Goal: Find specific page/section: Find specific page/section

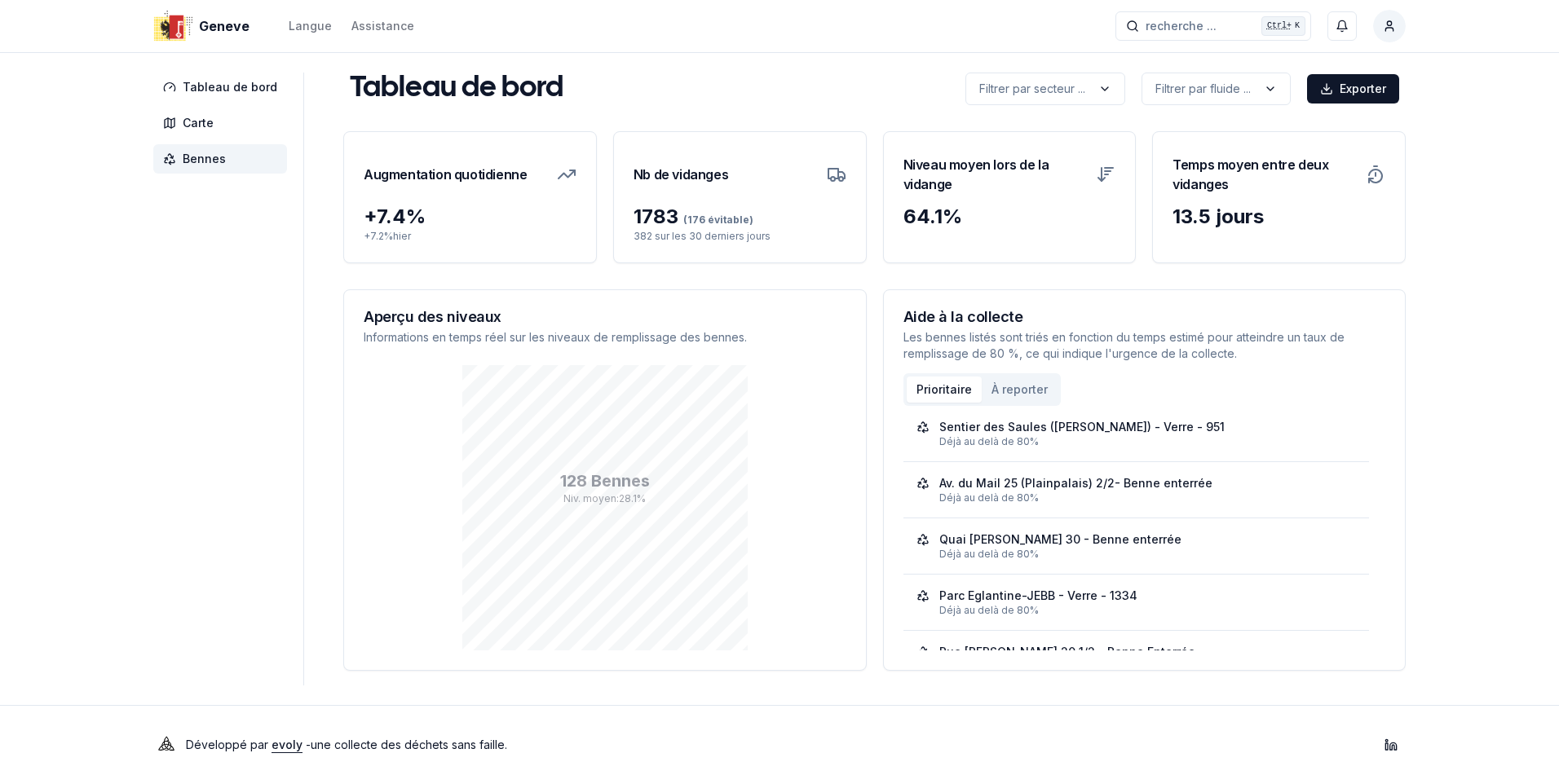
click at [188, 165] on span "Bennes" at bounding box center [204, 159] width 43 height 16
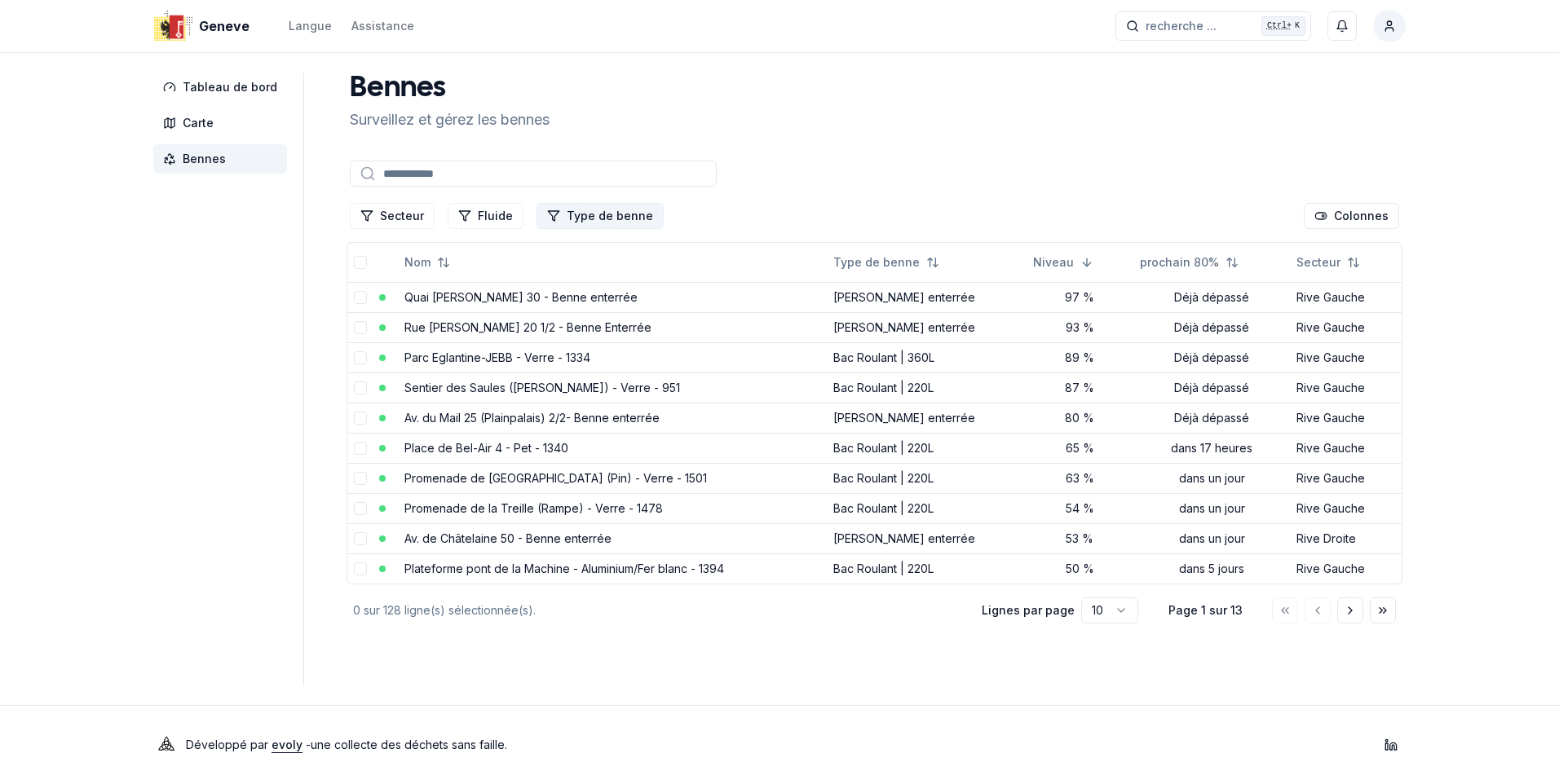
click at [587, 215] on button "Type de benne" at bounding box center [599, 215] width 127 height 26
click at [606, 359] on span "[PERSON_NAME] enterrée" at bounding box center [627, 364] width 142 height 16
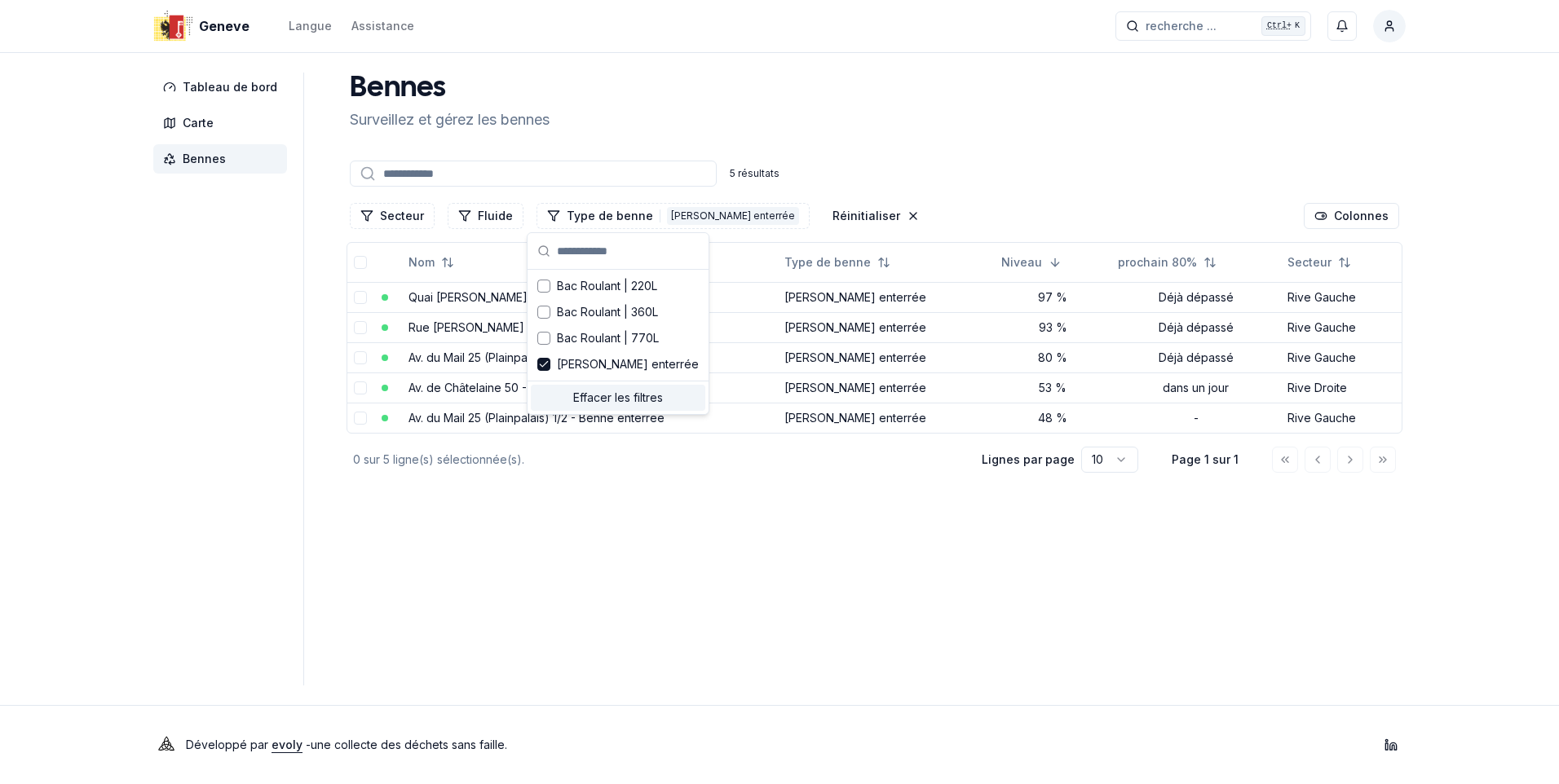
click at [906, 610] on main "[PERSON_NAME] et gérez les bennes 5 résultats Secteur Fluide Type de benne 1 Be…" at bounding box center [874, 379] width 1063 height 613
click at [511, 299] on link "Quai [PERSON_NAME] 30 - Benne enterrée" at bounding box center [525, 297] width 233 height 14
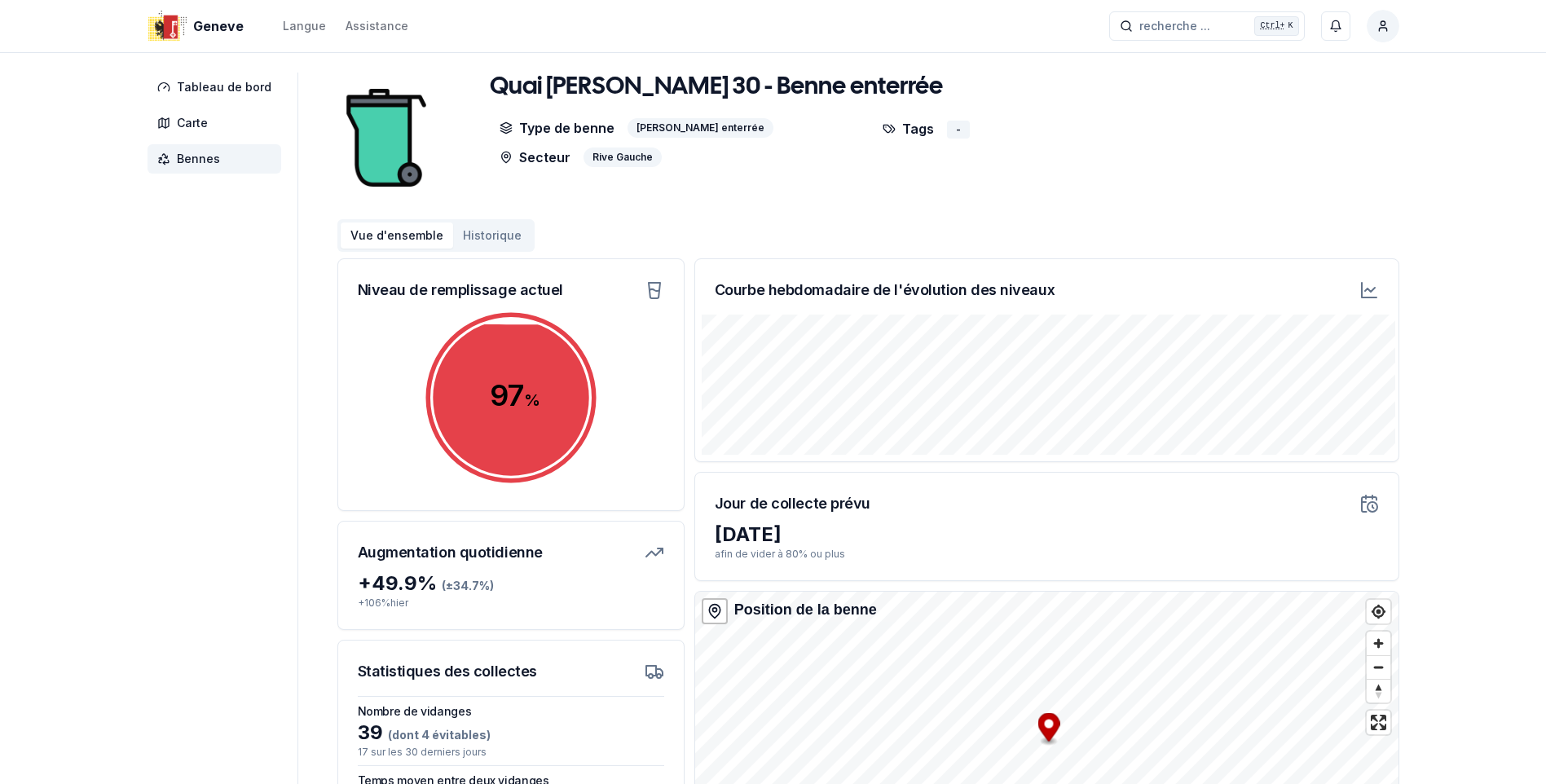
click at [190, 157] on span "Bennes" at bounding box center [198, 159] width 43 height 16
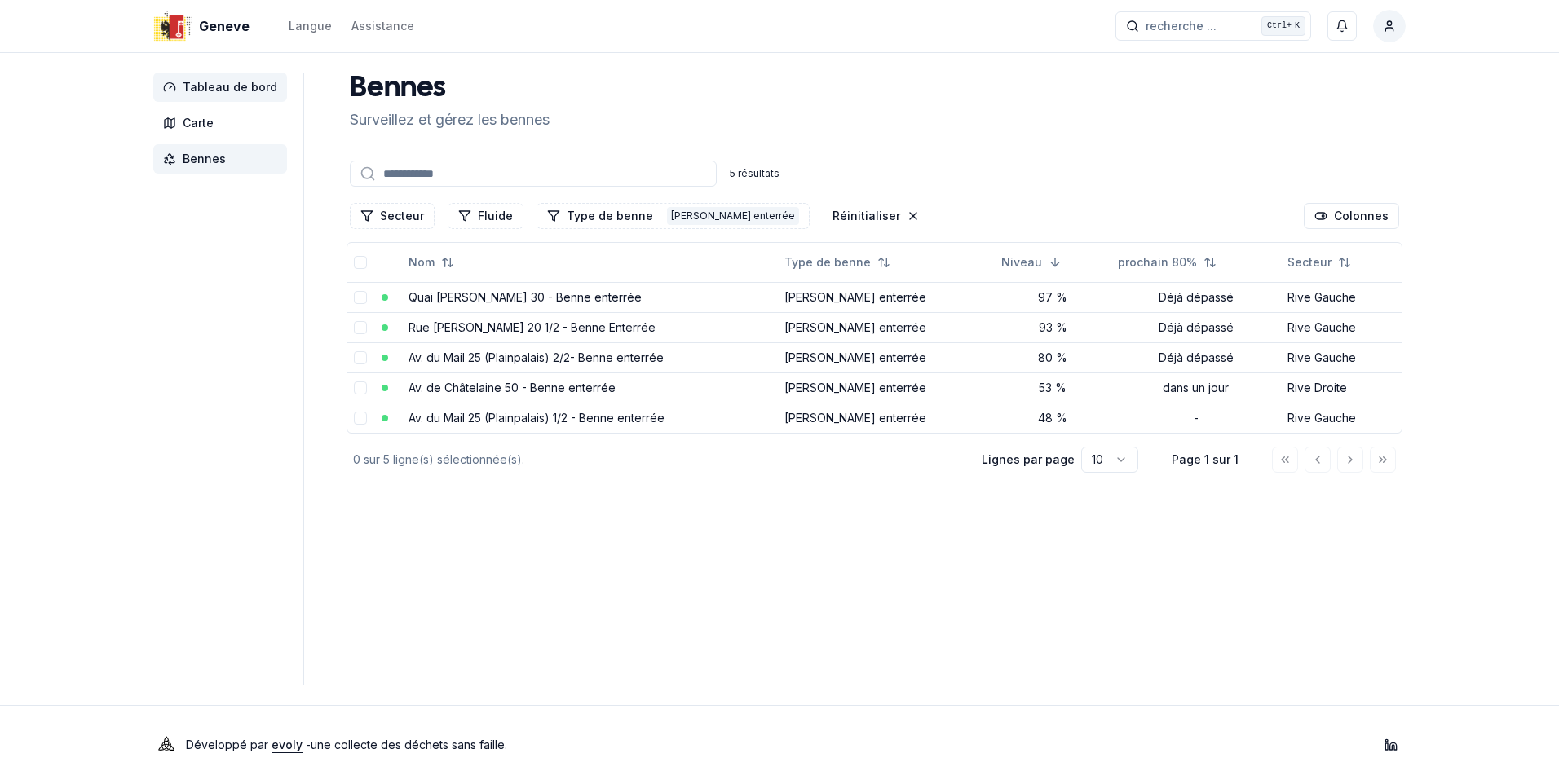
click at [221, 83] on span "Tableau de bord" at bounding box center [230, 87] width 95 height 16
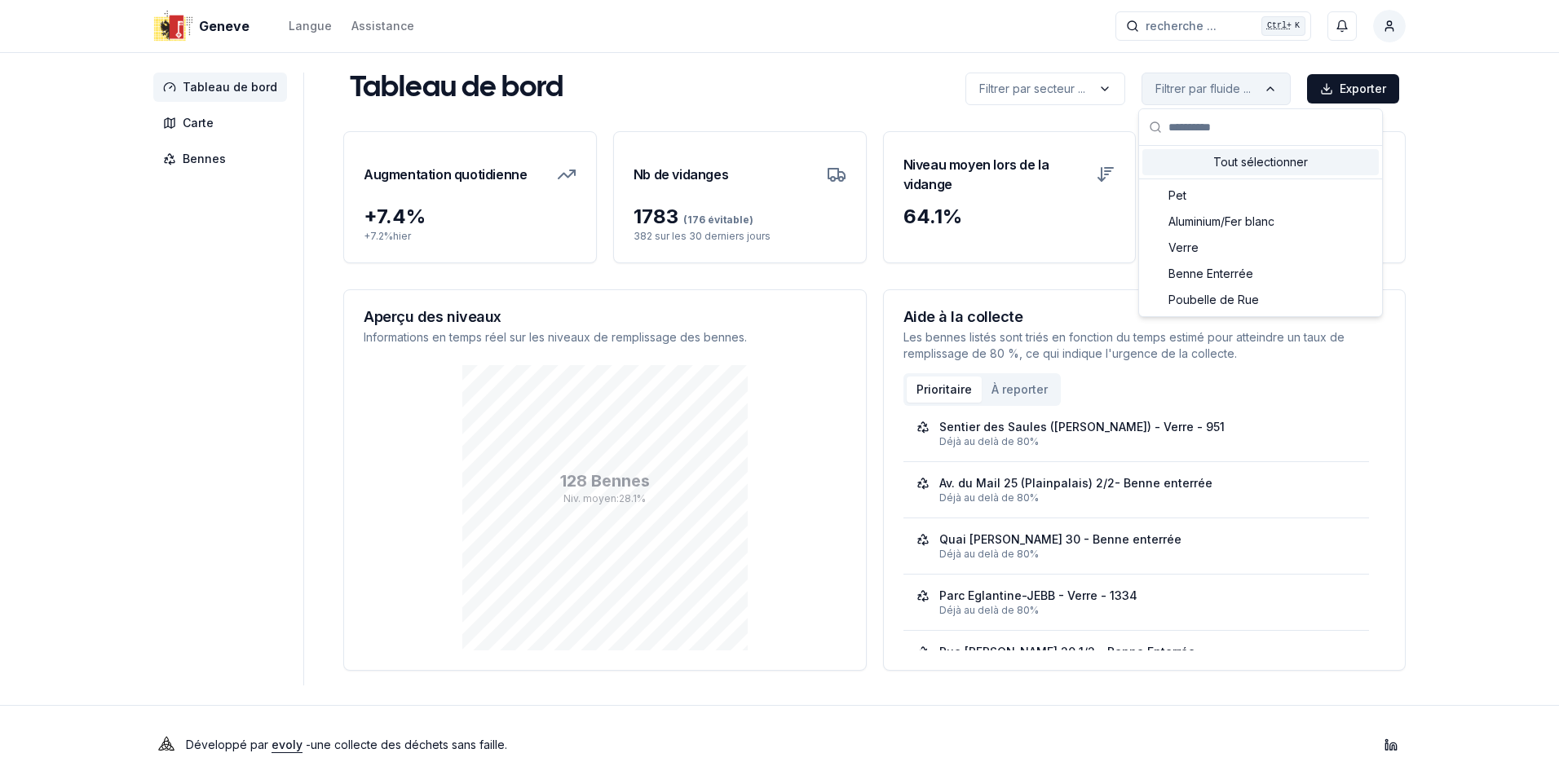
click at [1285, 82] on html "Geneve Langue Assistance recherche ... recherche ... Ctrl+ K Constantin Tableau…" at bounding box center [779, 392] width 1559 height 784
click at [1213, 278] on span "Benne Enterrée" at bounding box center [1211, 274] width 85 height 16
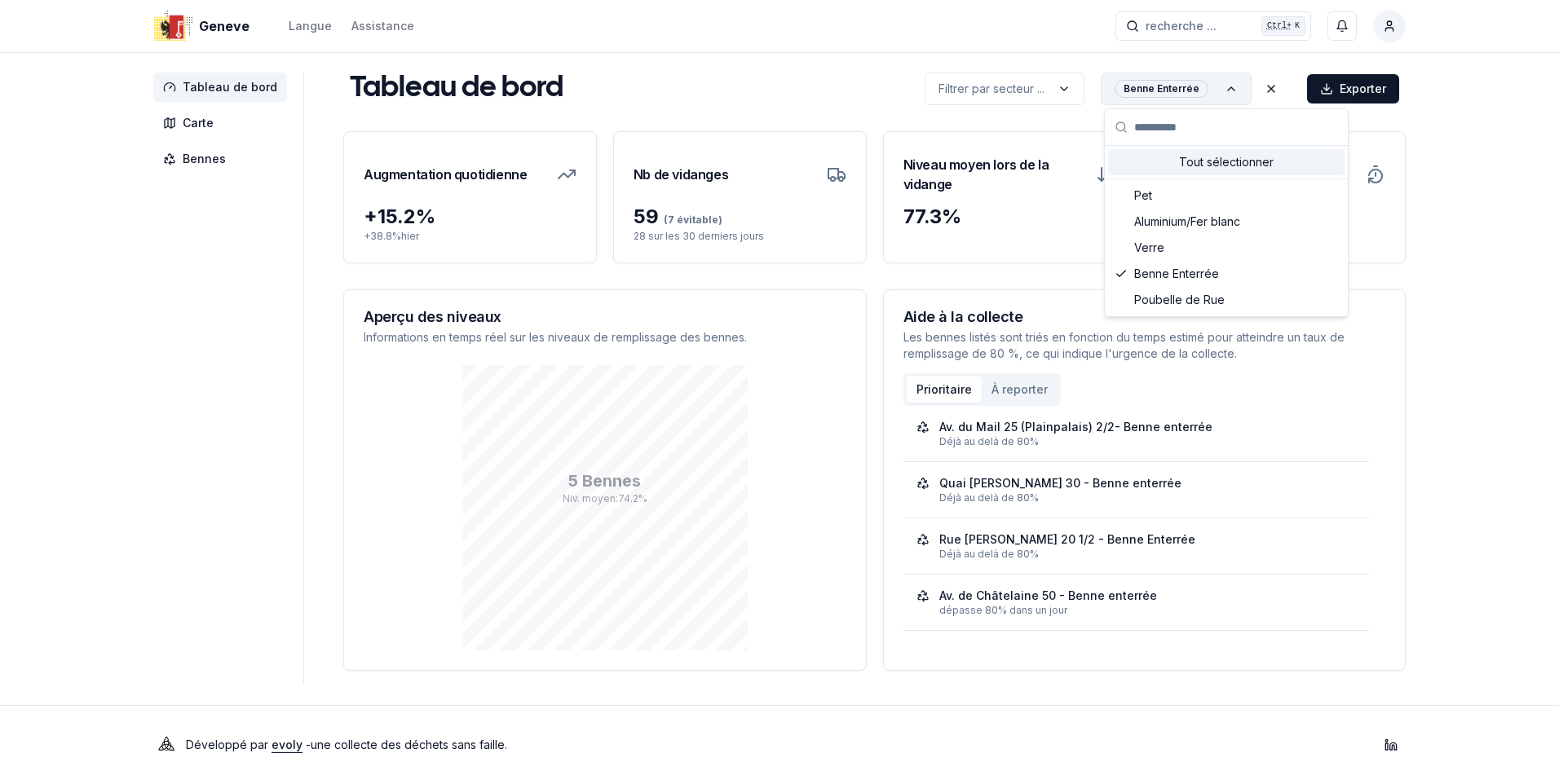
click at [1237, 84] on html "Geneve Langue Assistance recherche ... recherche ... Ctrl+ K Constantin Tableau…" at bounding box center [779, 392] width 1559 height 784
click at [1116, 272] on icon "Suggestions" at bounding box center [1120, 274] width 13 height 13
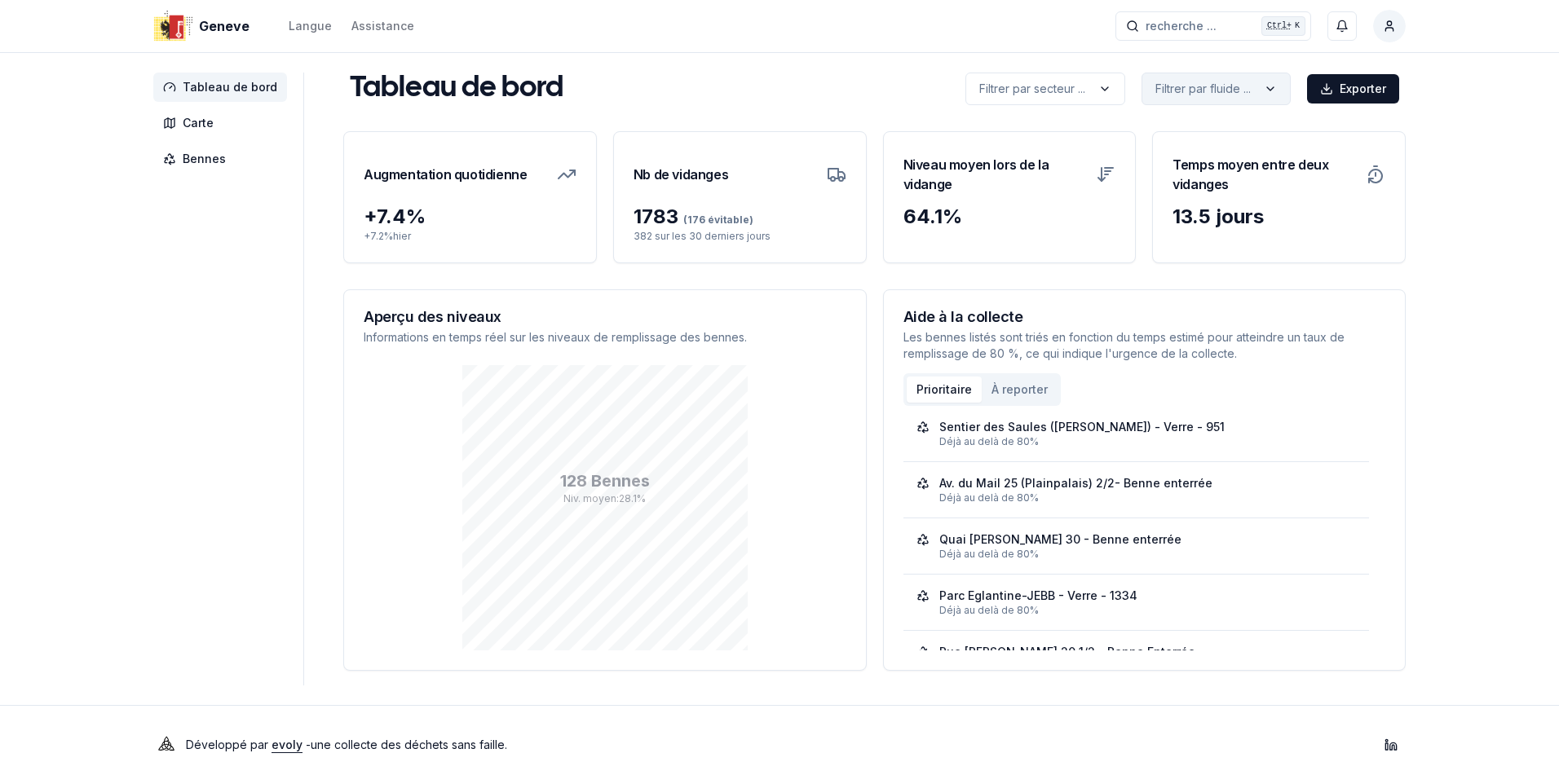
click at [1274, 79] on html "Geneve Langue Assistance recherche ... recherche ... Ctrl+ K Constantin Tableau…" at bounding box center [779, 392] width 1559 height 784
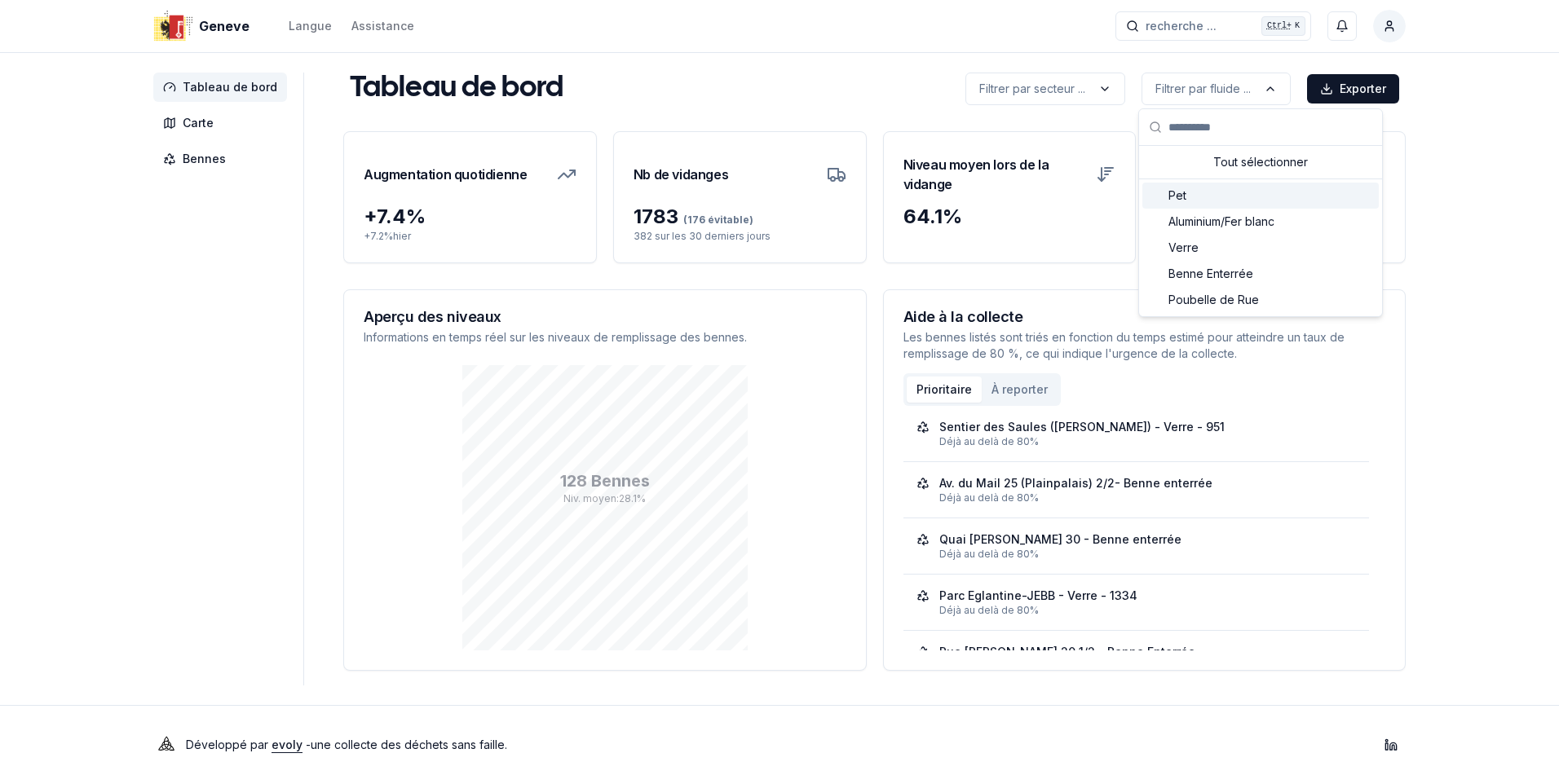
click at [1160, 195] on div "Suggestions" at bounding box center [1155, 195] width 13 height 13
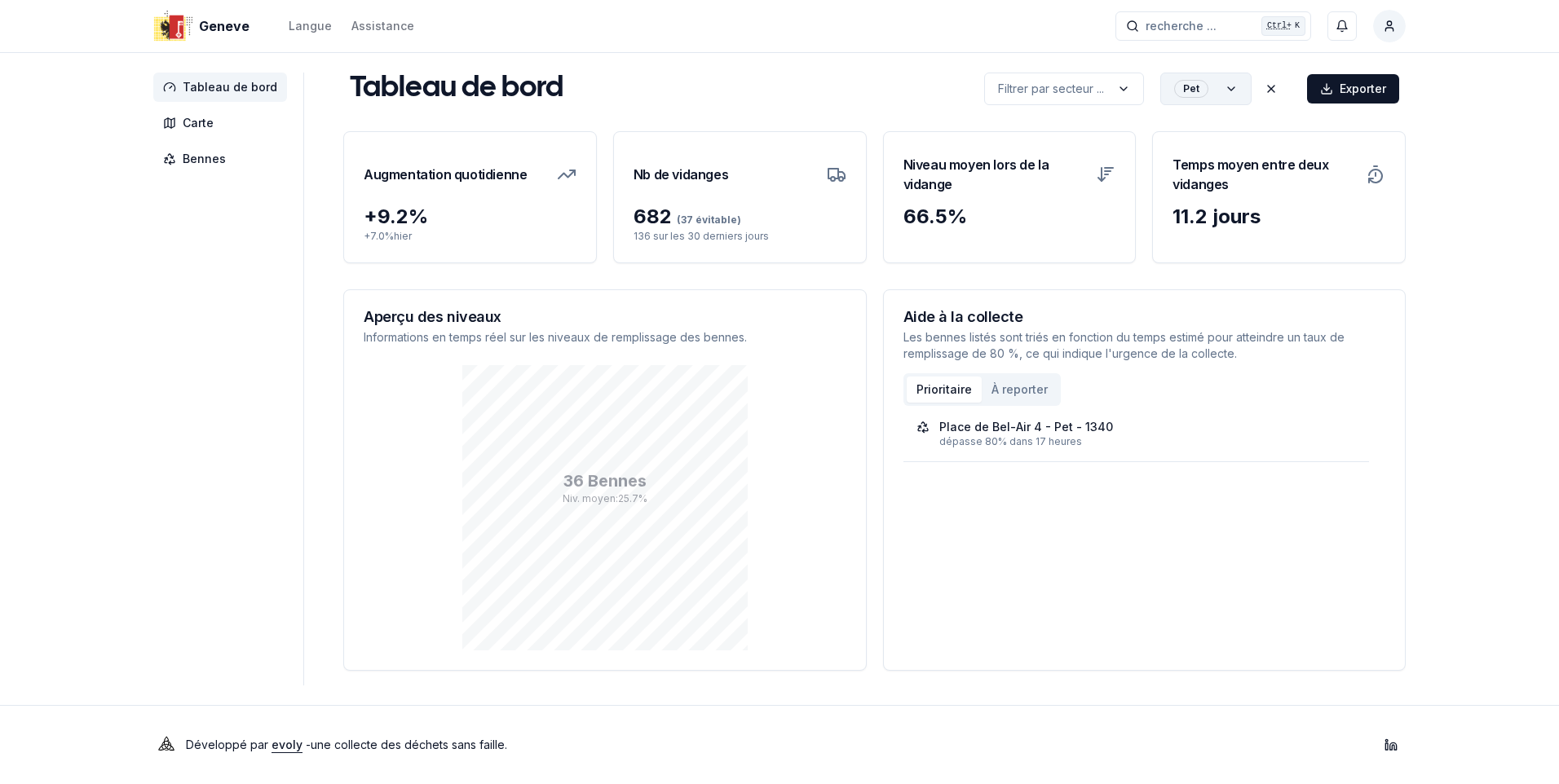
click at [1238, 90] on html "Geneve Langue Assistance recherche ... recherche ... Ctrl+ K Constantin Tableau…" at bounding box center [779, 392] width 1559 height 784
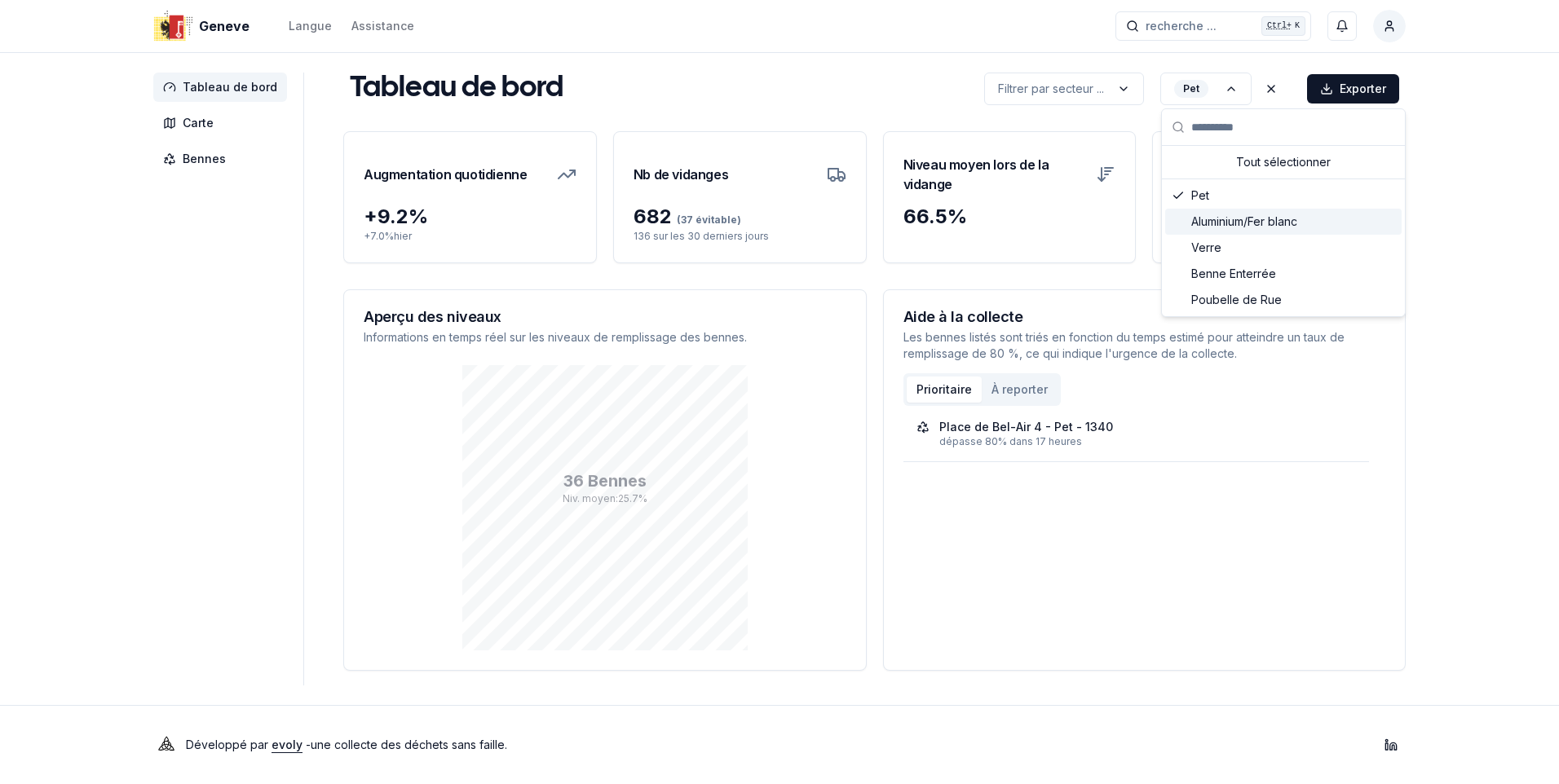
click at [1180, 220] on div "Suggestions" at bounding box center [1178, 221] width 13 height 13
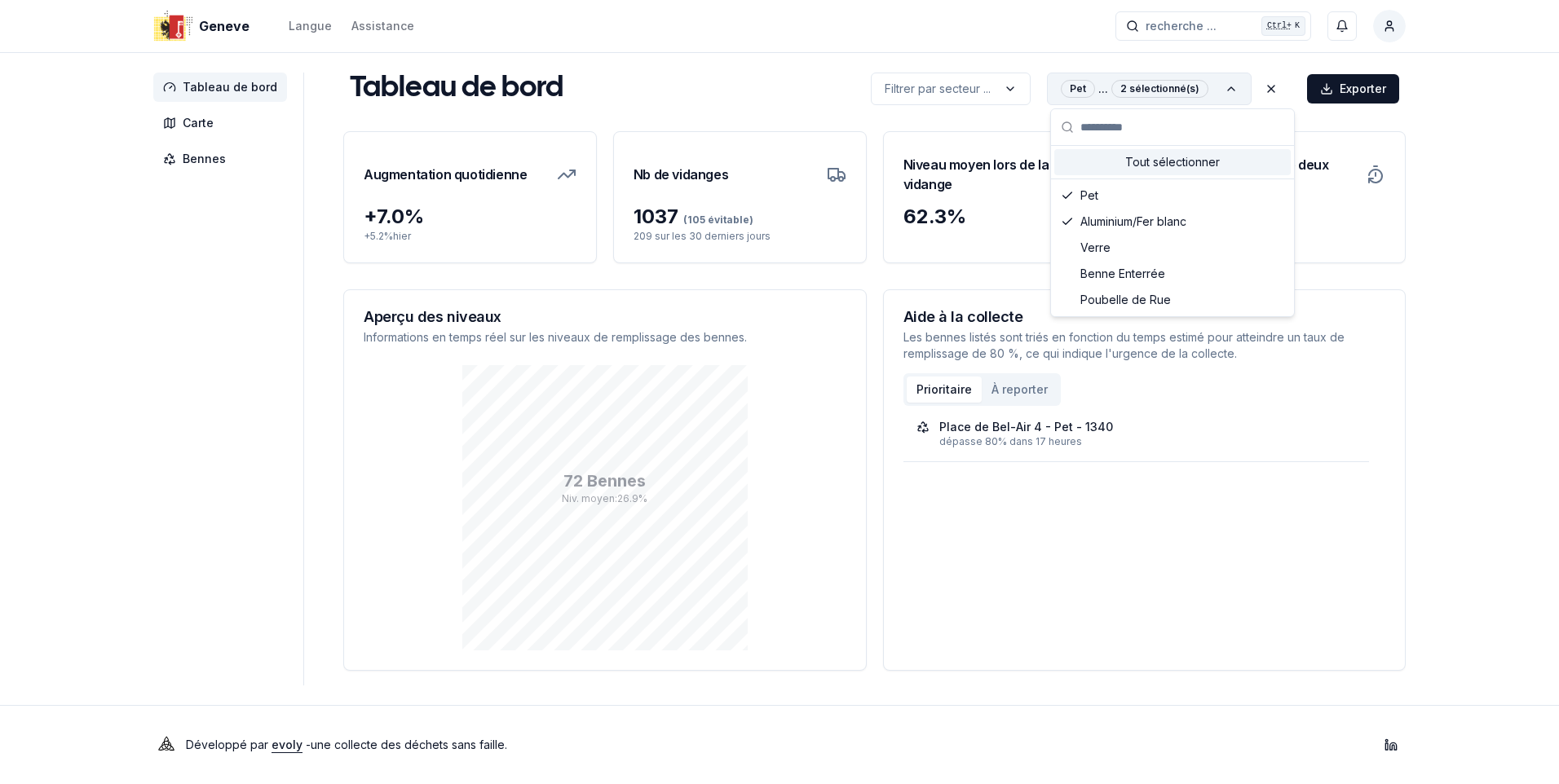
click at [1237, 90] on html "Geneve Langue Assistance recherche ... recherche ... Ctrl+ K Constantin Tableau…" at bounding box center [779, 392] width 1559 height 784
click at [1067, 250] on div "Suggestions" at bounding box center [1067, 247] width 13 height 13
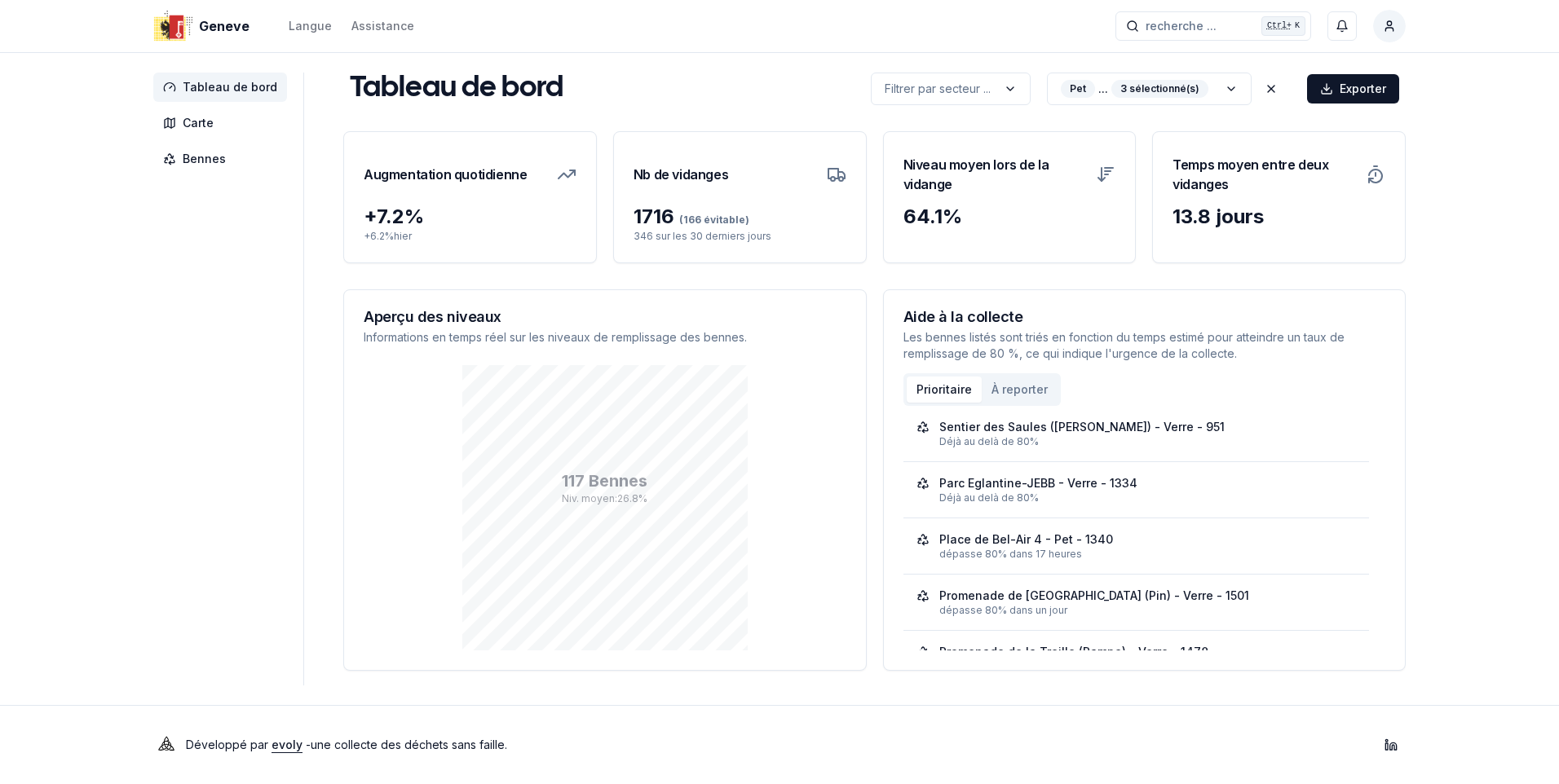
click at [1233, 105] on div "Tableau de bord Filtrer par secteur ... Pet ... 3 sélectionné(s) Exporter Filtr…" at bounding box center [874, 371] width 1063 height 598
click at [1236, 97] on html "Geneve Langue Assistance recherche ... recherche ... Ctrl+ K Constantin Tableau…" at bounding box center [779, 392] width 1559 height 784
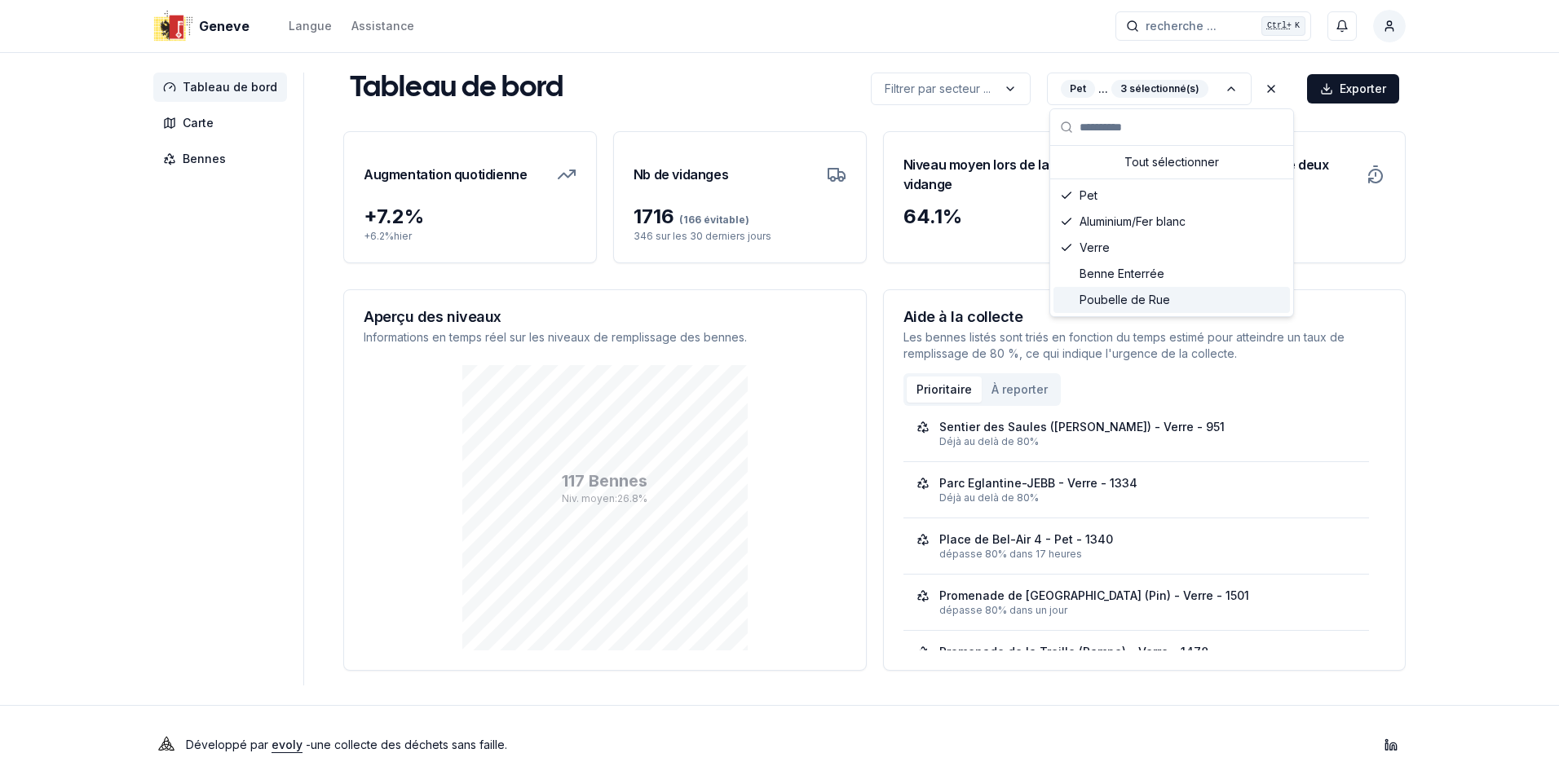
click at [1076, 297] on div "Poubelle de Rue" at bounding box center [1171, 299] width 237 height 26
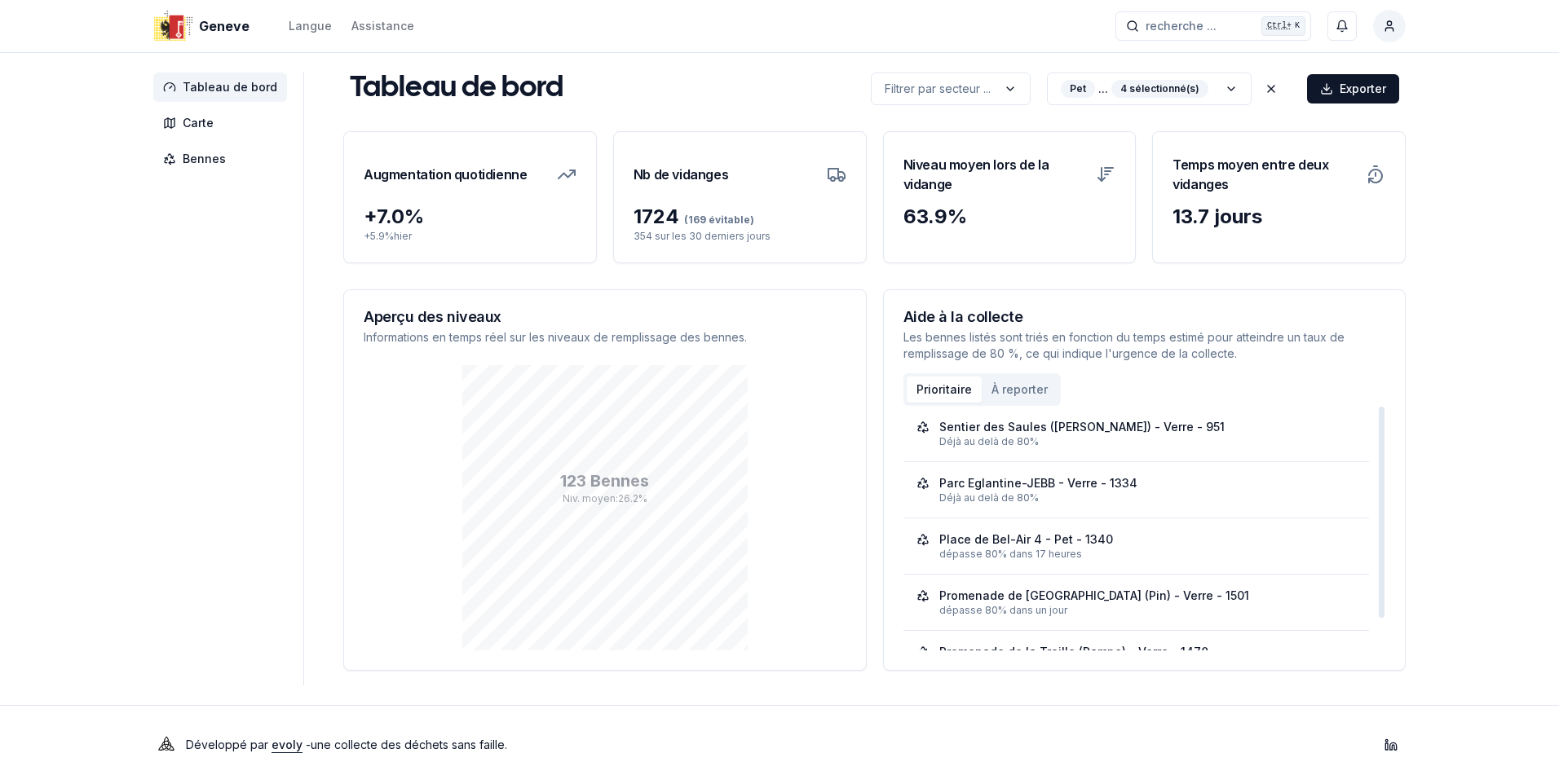
drag, startPoint x: 1382, startPoint y: 481, endPoint x: 1378, endPoint y: 435, distance: 46.2
click at [1378, 435] on div at bounding box center [1381, 512] width 5 height 211
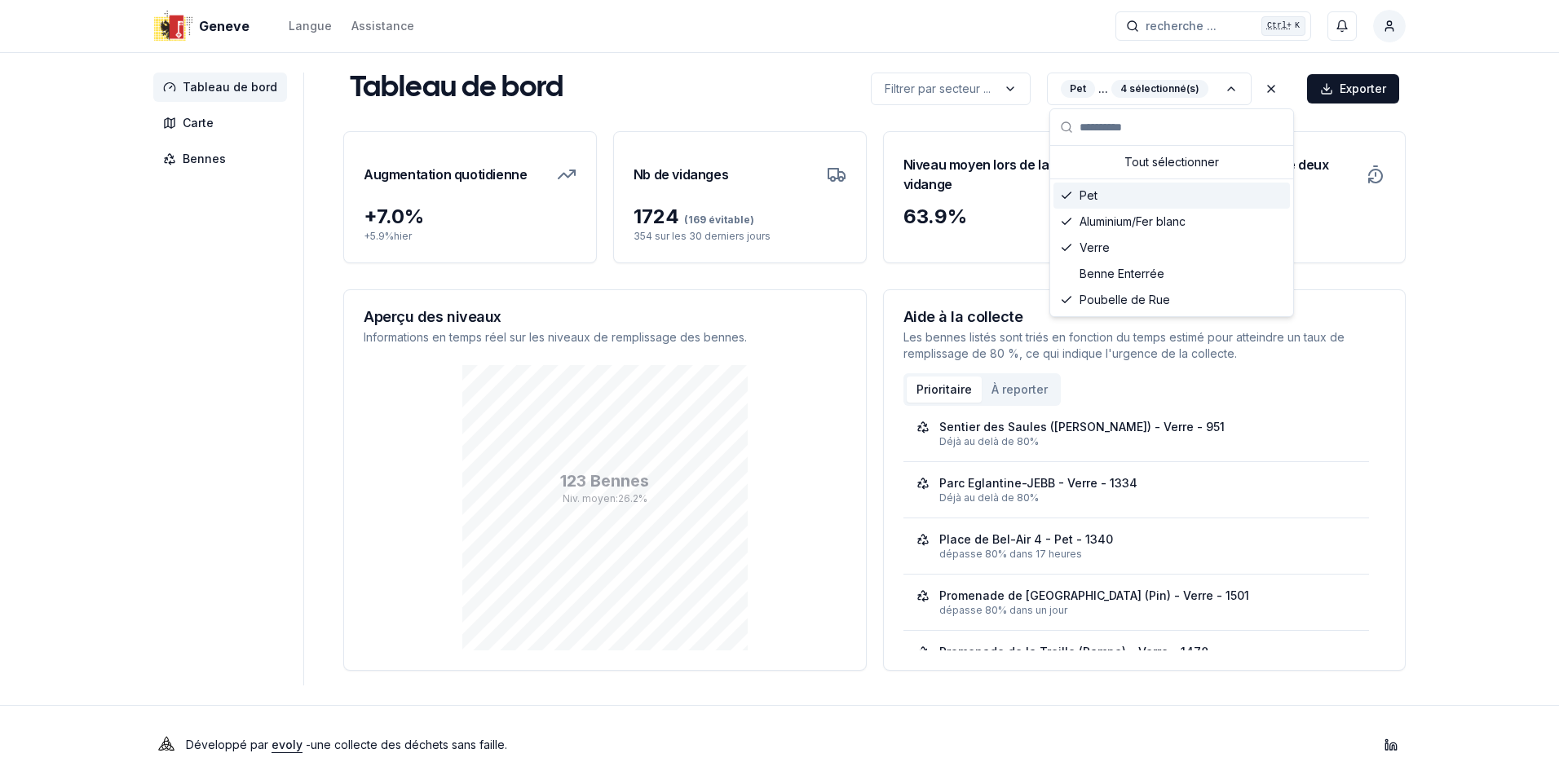
click at [1063, 196] on polyline "Suggestions" at bounding box center [1067, 195] width 9 height 5
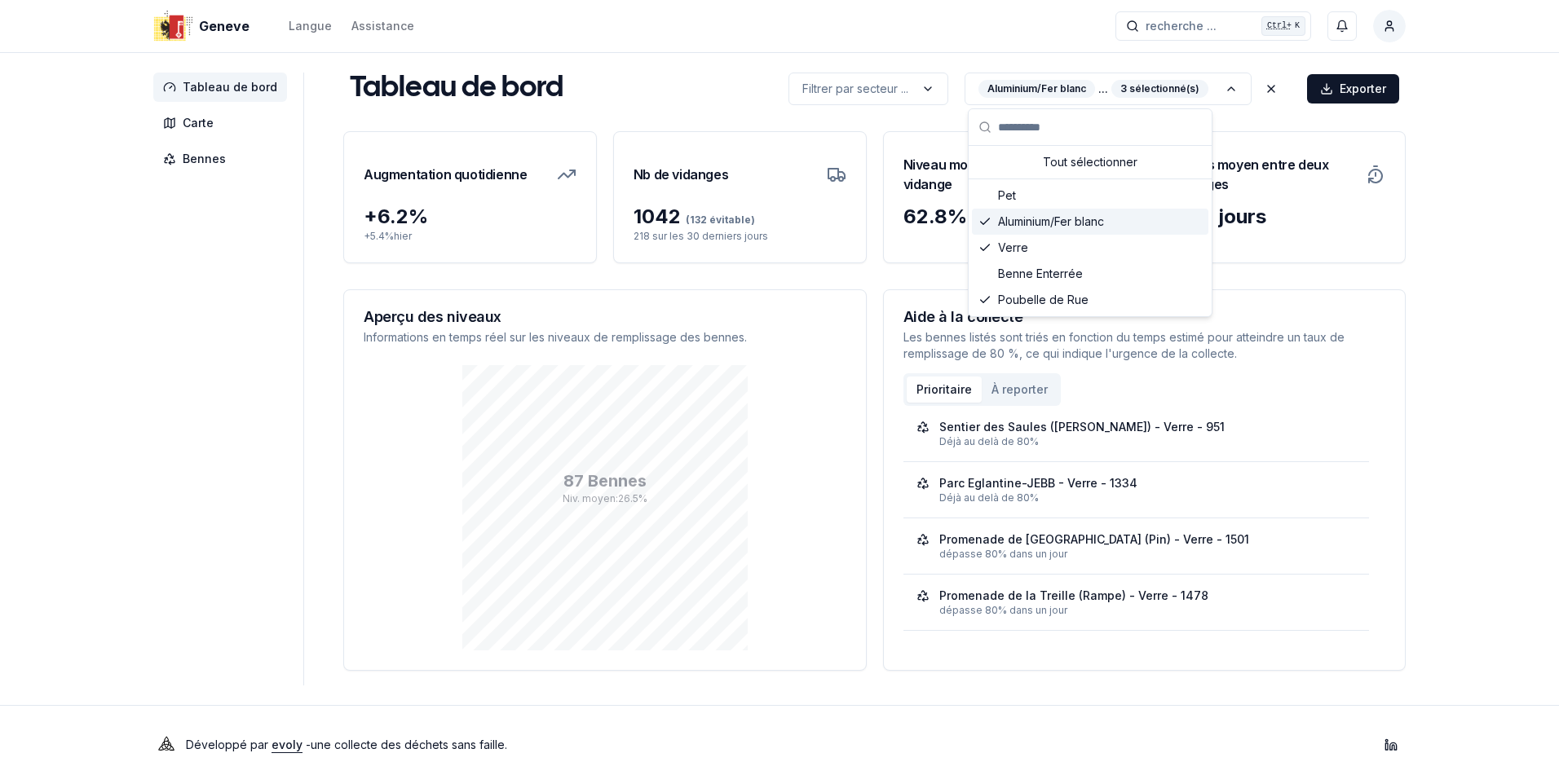
click at [986, 217] on icon "Suggestions" at bounding box center [985, 221] width 13 height 13
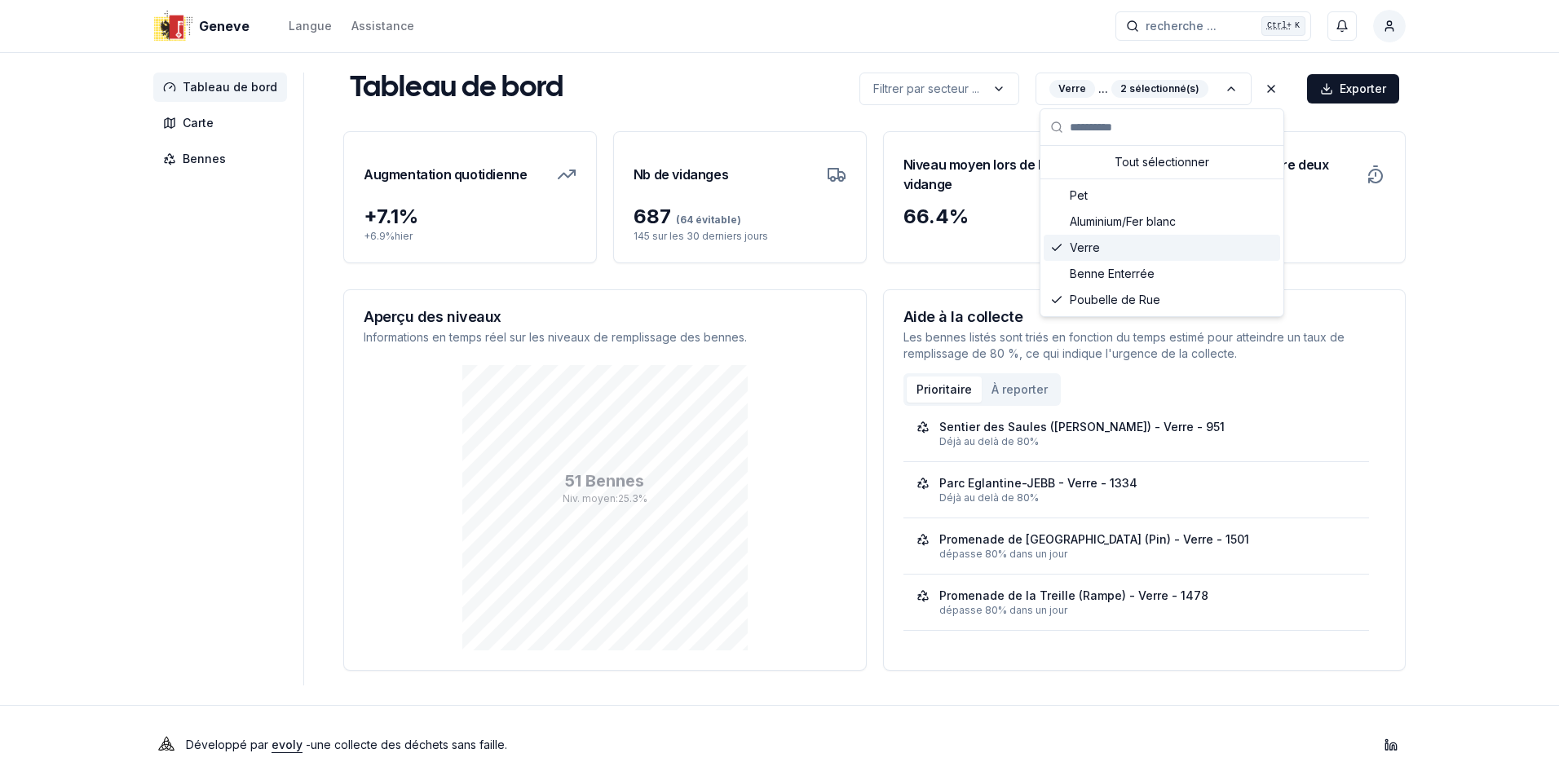
drag, startPoint x: 1050, startPoint y: 243, endPoint x: 1178, endPoint y: 159, distance: 153.1
click at [1051, 242] on icon "Suggestions" at bounding box center [1056, 247] width 13 height 13
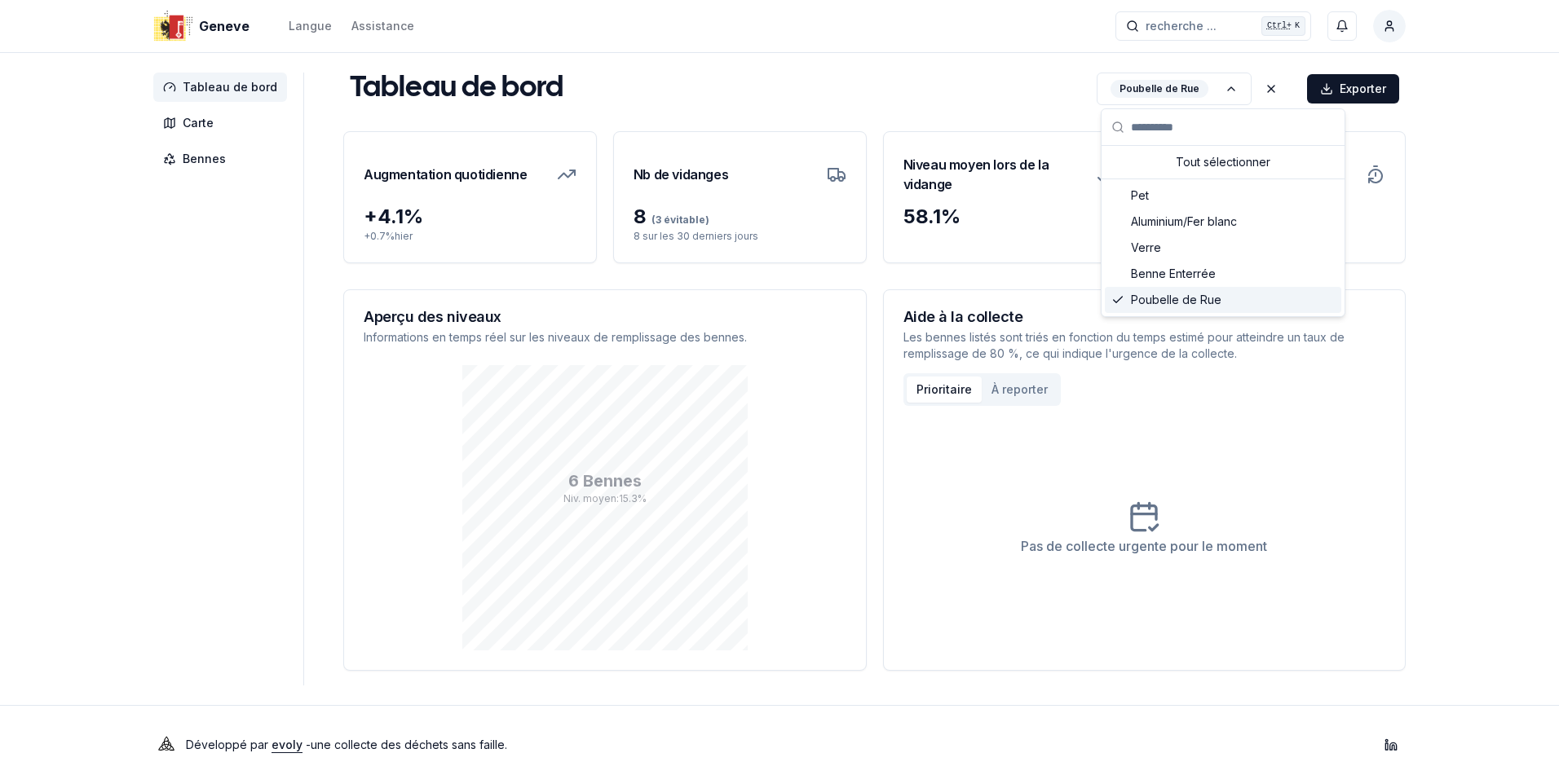
drag, startPoint x: 1115, startPoint y: 293, endPoint x: 1189, endPoint y: 186, distance: 130.1
click at [1116, 291] on div "Poubelle de Rue" at bounding box center [1222, 299] width 237 height 26
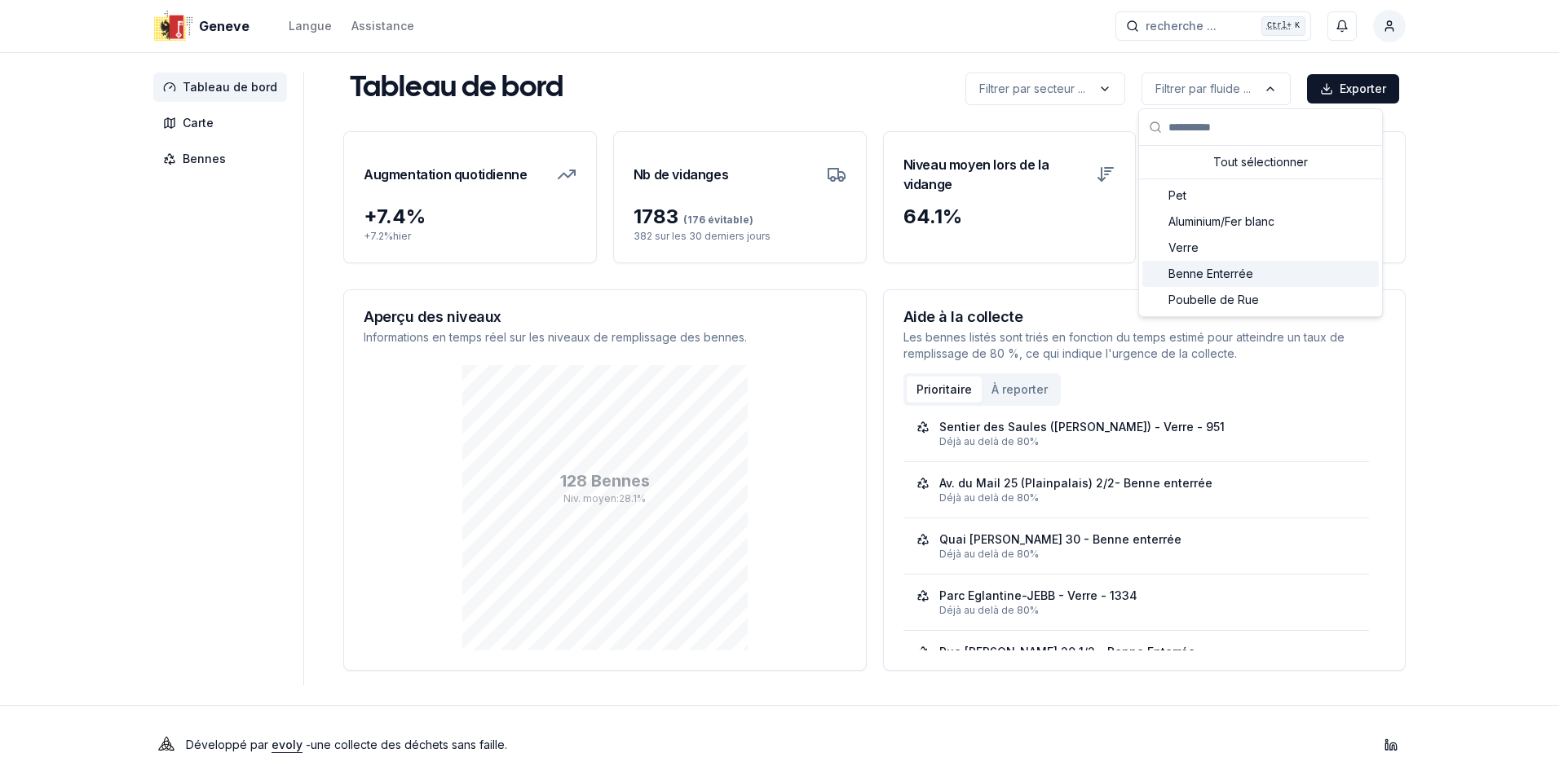
click at [1156, 272] on div "Suggestions" at bounding box center [1155, 274] width 13 height 13
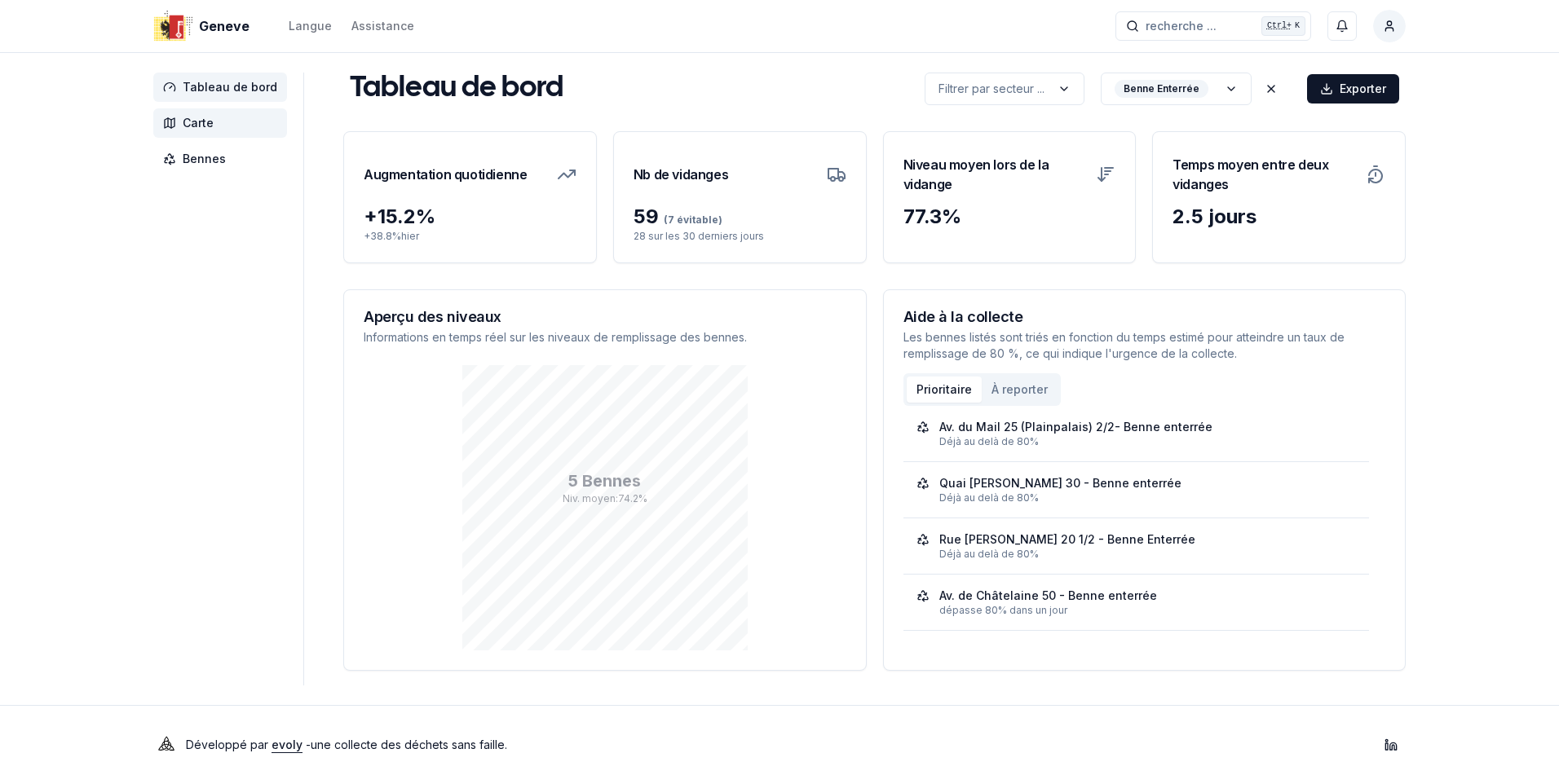
click at [198, 112] on span "Carte" at bounding box center [220, 122] width 134 height 29
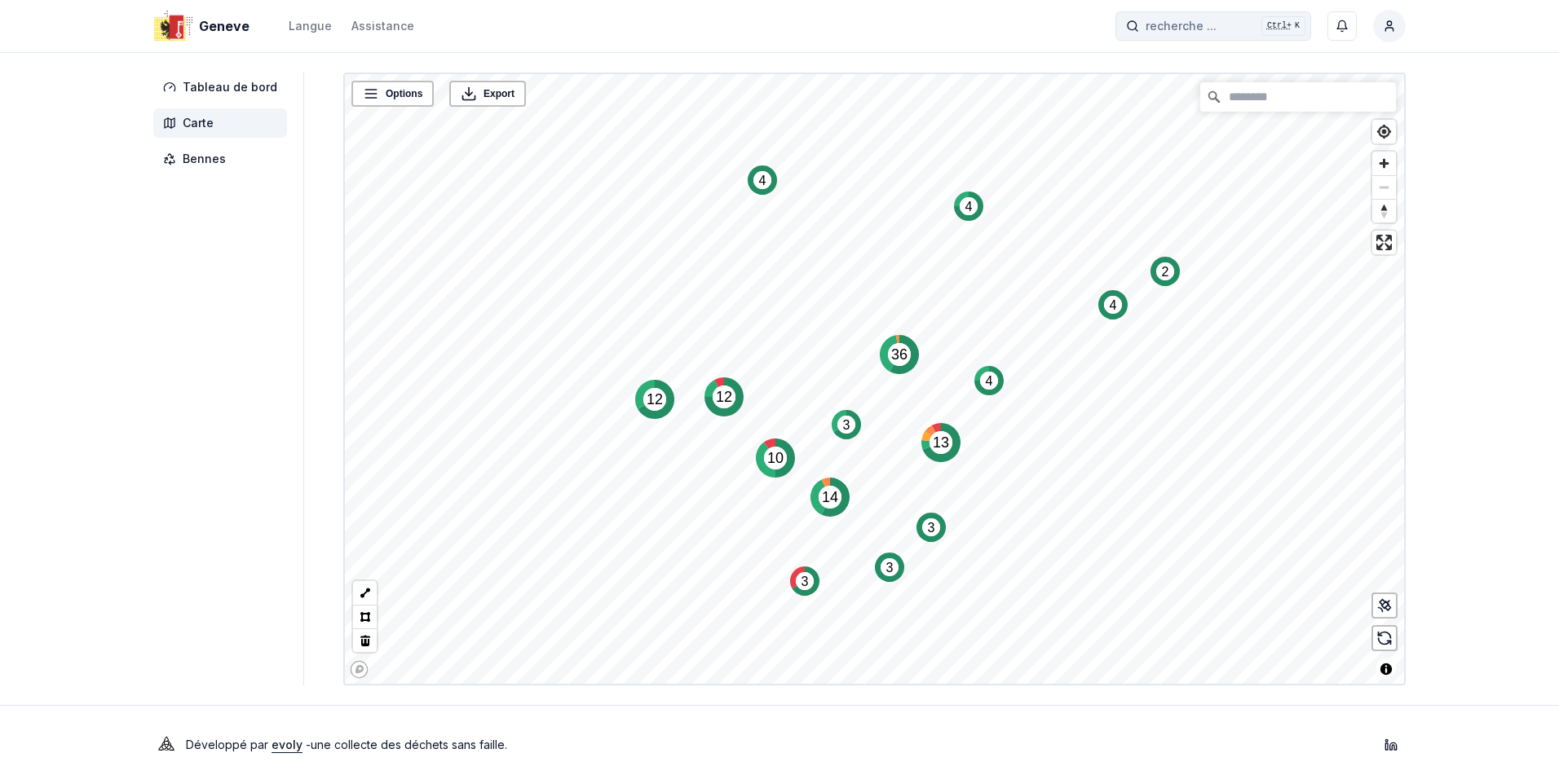
click at [1186, 26] on span "recherche ..." at bounding box center [1181, 26] width 71 height 16
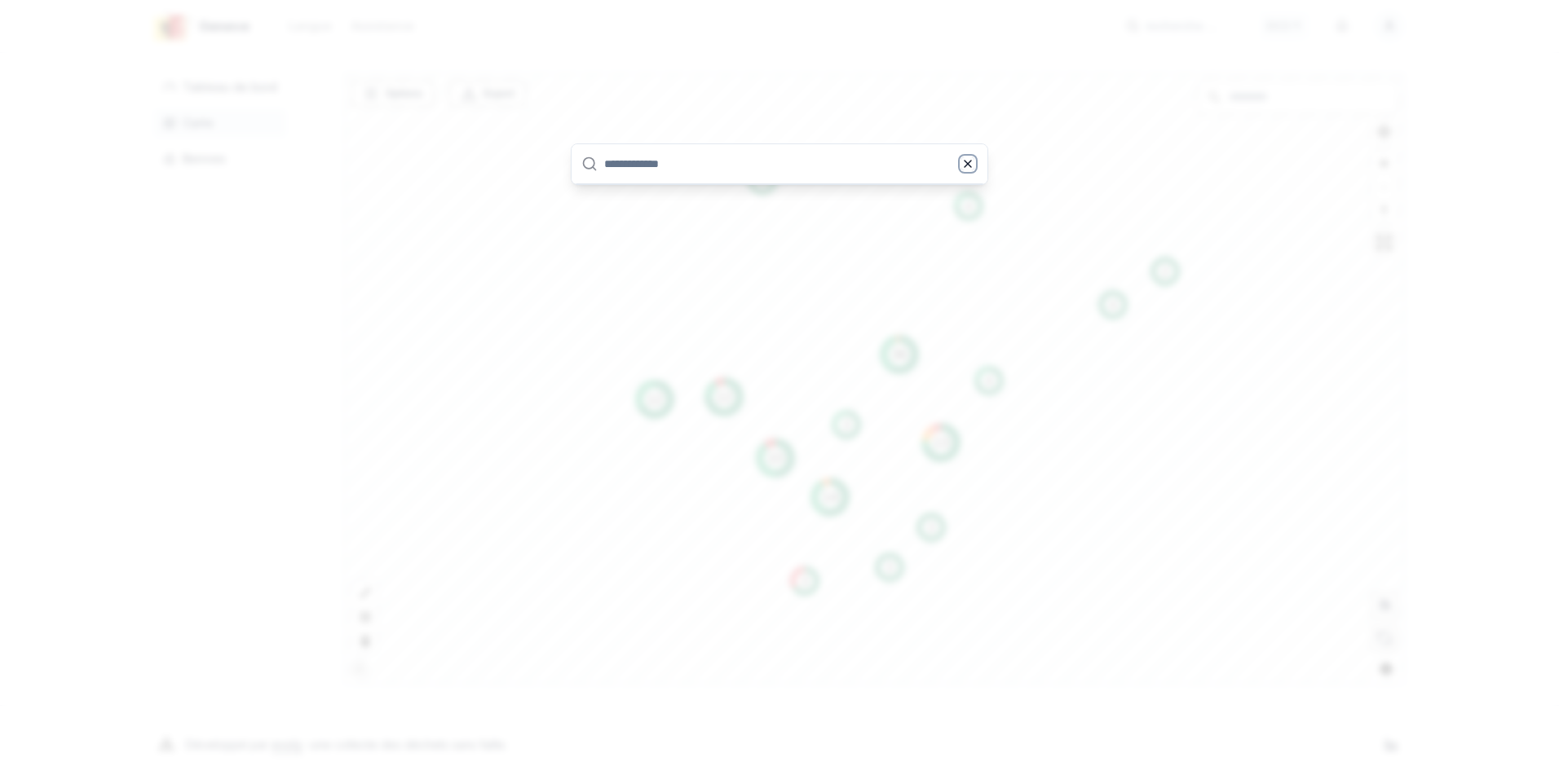
click at [968, 167] on icon "button" at bounding box center [967, 164] width 13 height 13
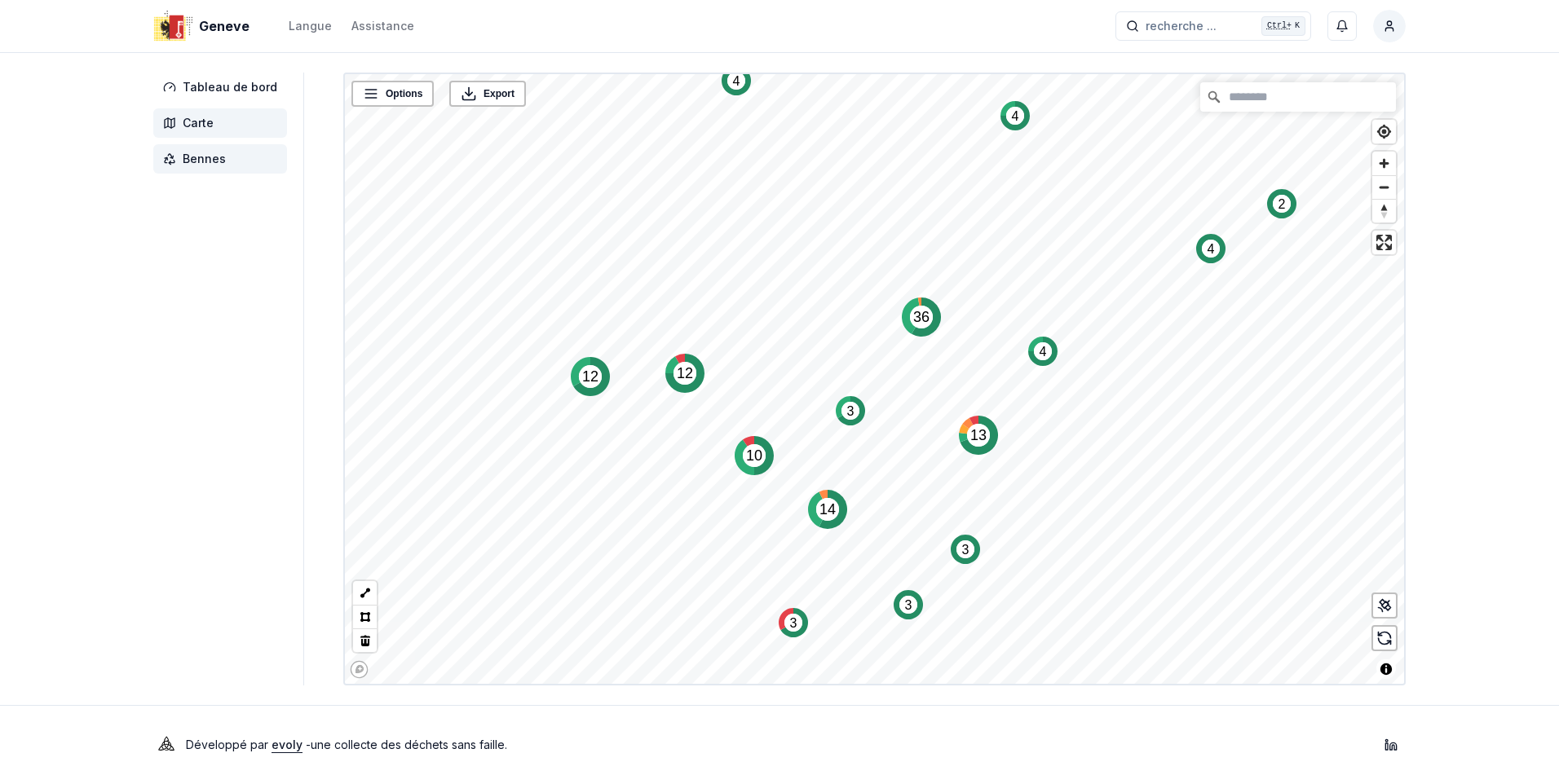
click at [210, 162] on span "Bennes" at bounding box center [204, 159] width 43 height 16
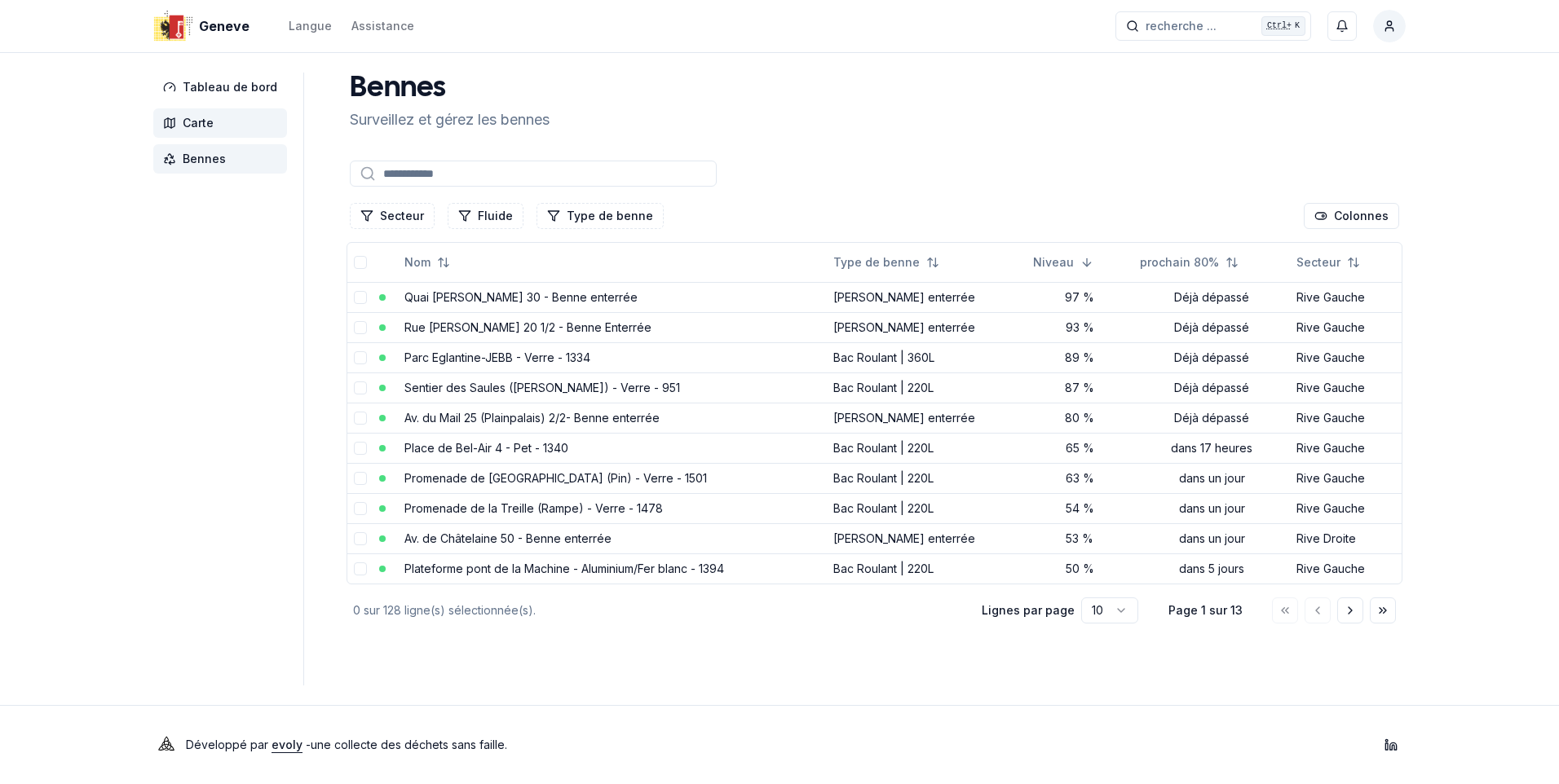
click at [204, 120] on span "Carte" at bounding box center [198, 123] width 31 height 16
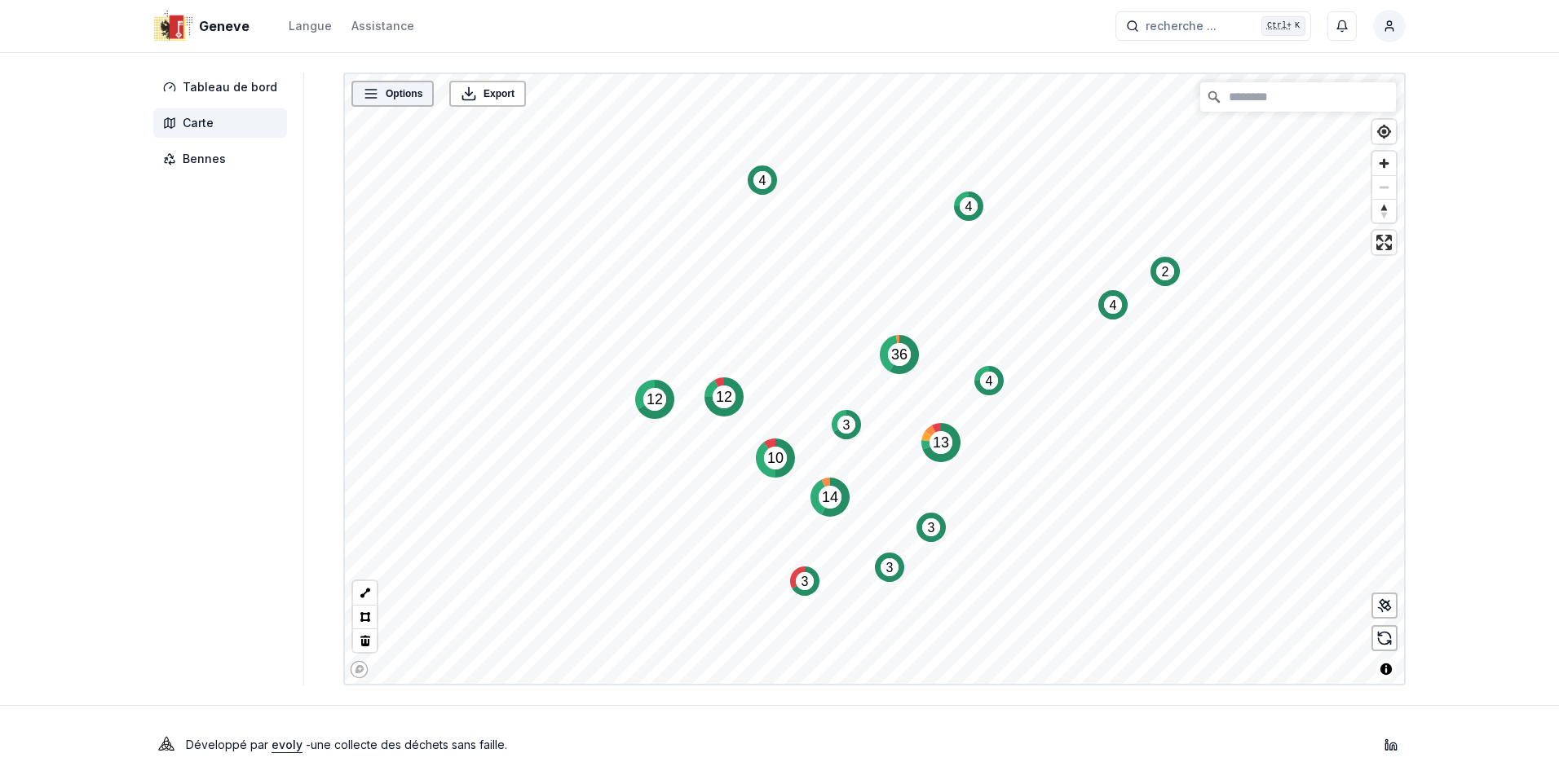
click at [365, 97] on icon at bounding box center [370, 94] width 16 height 16
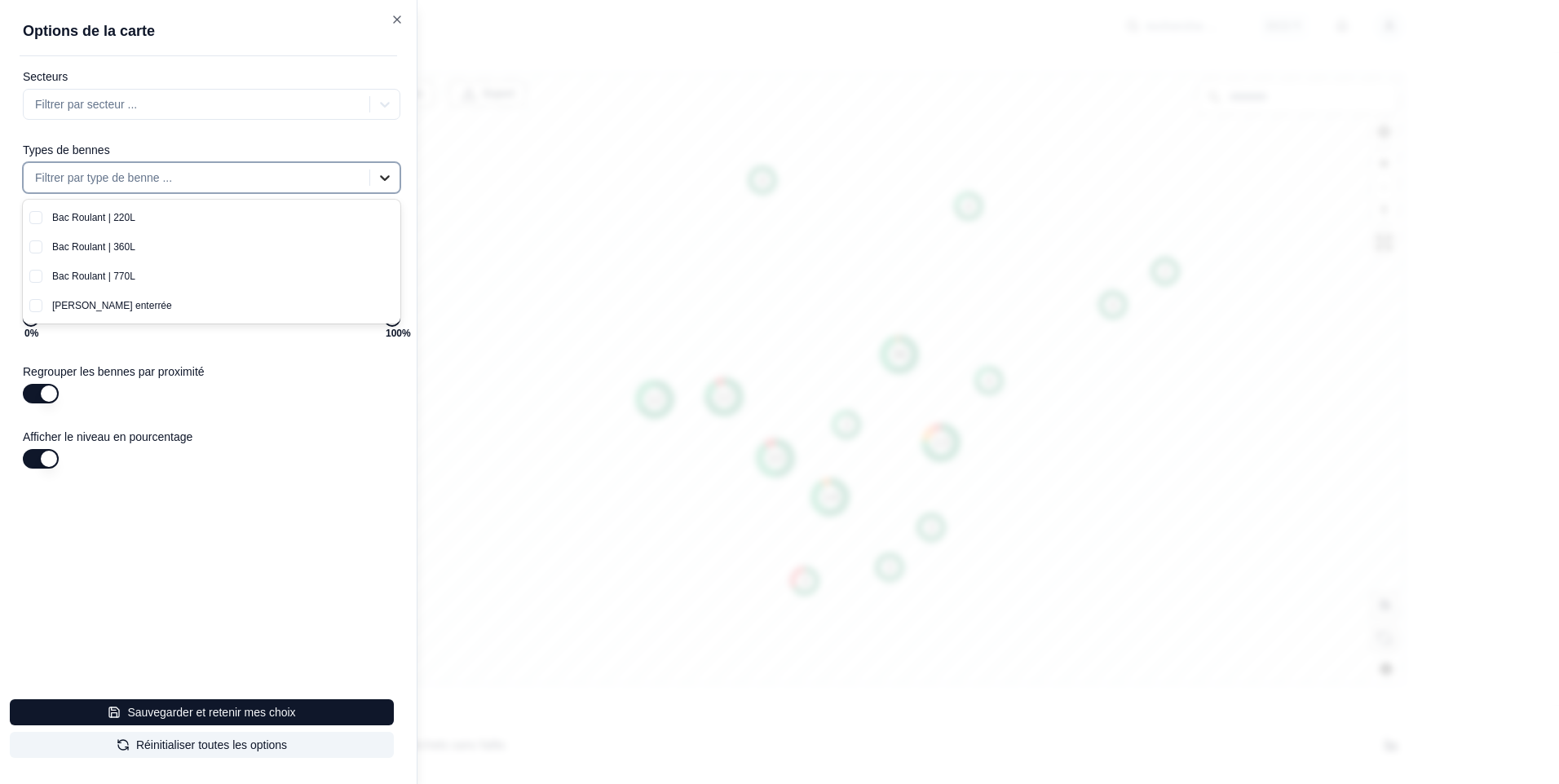
click at [385, 173] on icon at bounding box center [385, 177] width 16 height 16
click at [67, 306] on div "[PERSON_NAME] enterrée" at bounding box center [222, 305] width 358 height 29
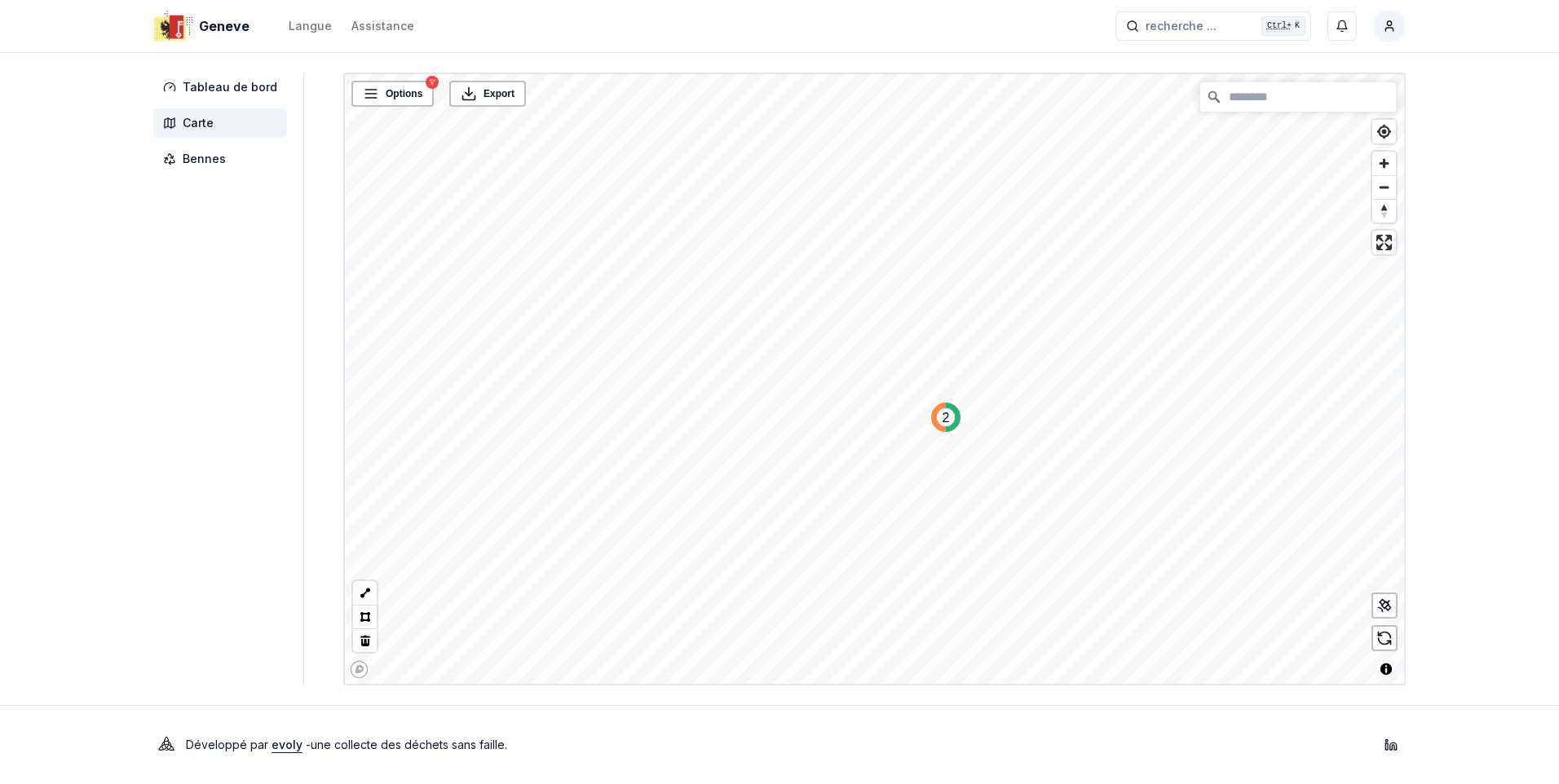
click at [931, 420] on icon "Map marker" at bounding box center [938, 416] width 15 height 29
click at [196, 158] on span "Bennes" at bounding box center [204, 159] width 43 height 16
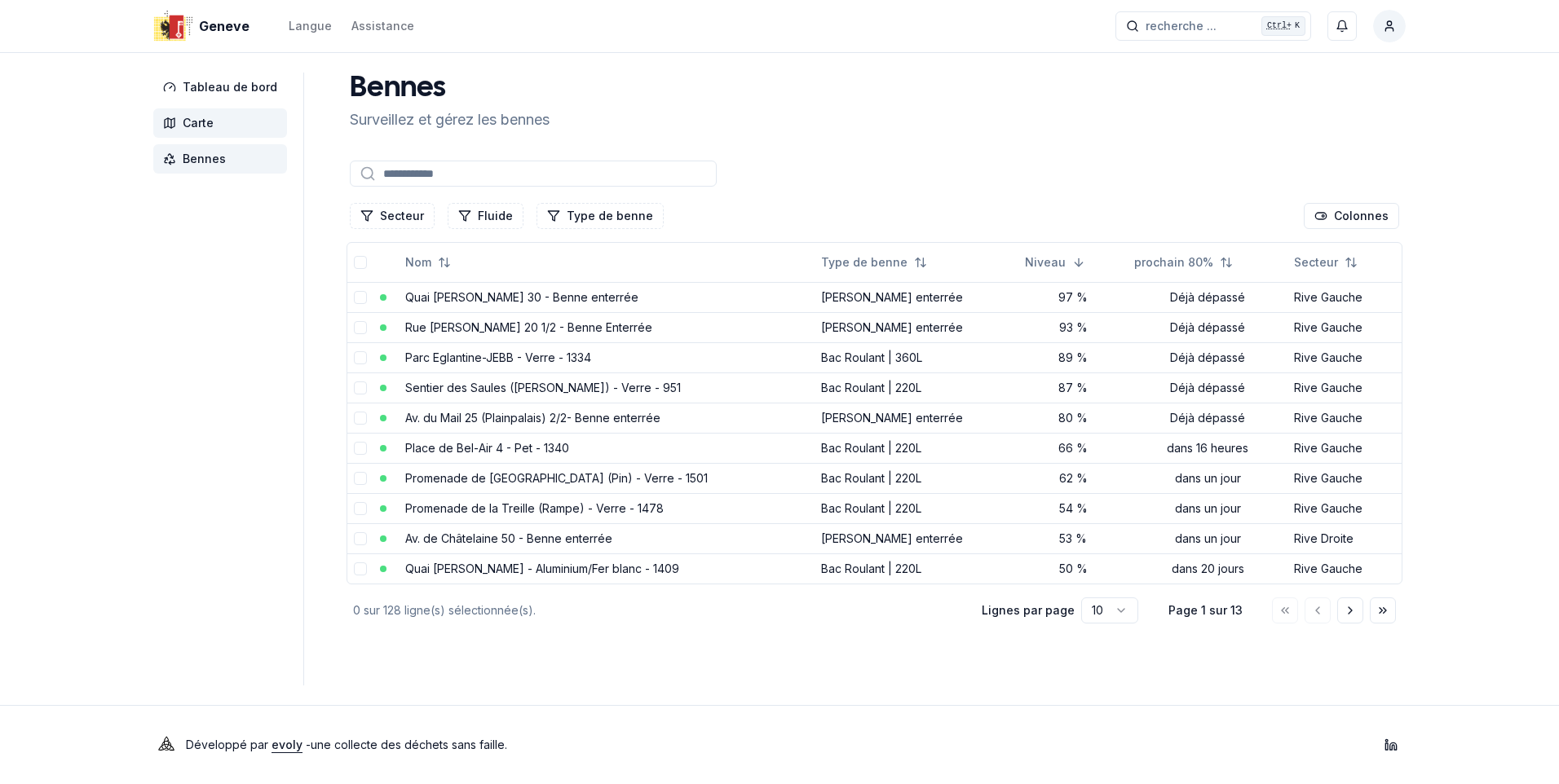
click at [205, 120] on span "Carte" at bounding box center [198, 123] width 31 height 16
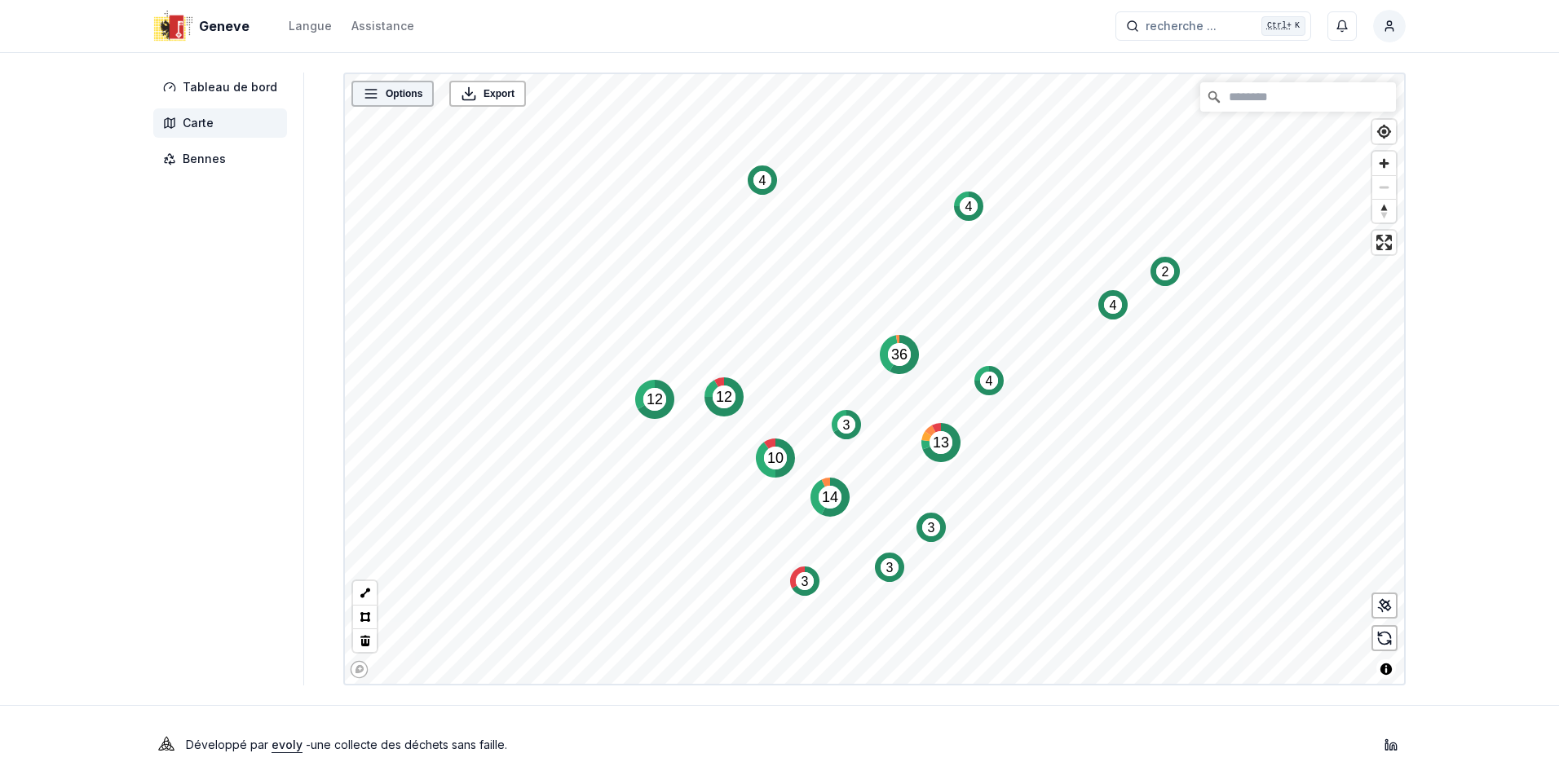
click at [398, 98] on span "Options" at bounding box center [403, 94] width 36 height 16
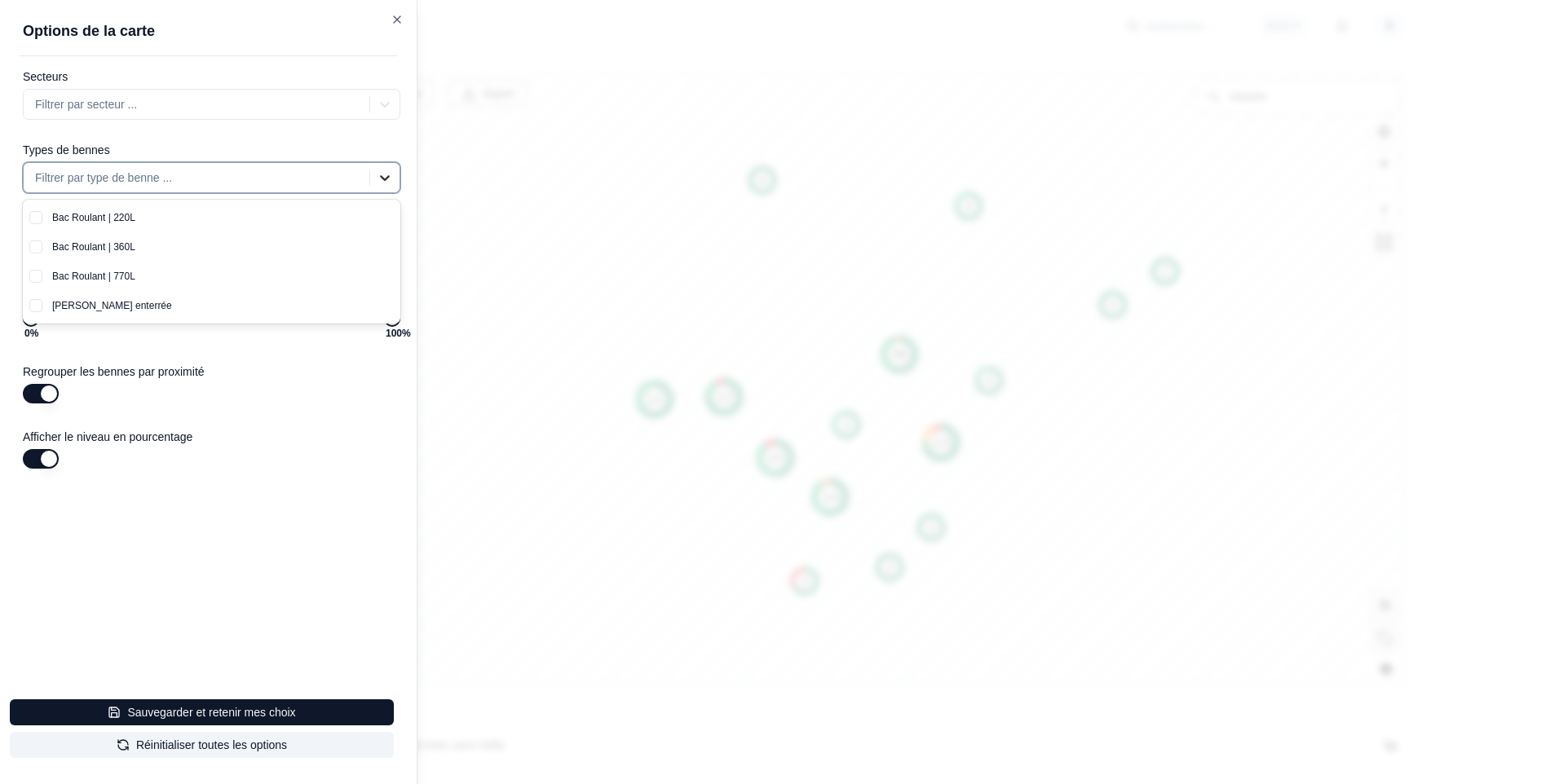
click at [379, 178] on icon at bounding box center [385, 177] width 16 height 16
click at [33, 302] on button "button" at bounding box center [35, 306] width 13 height 13
click at [37, 307] on button "button" at bounding box center [35, 306] width 13 height 13
click at [38, 309] on button "button" at bounding box center [35, 306] width 13 height 13
click at [35, 305] on button "button" at bounding box center [35, 306] width 13 height 13
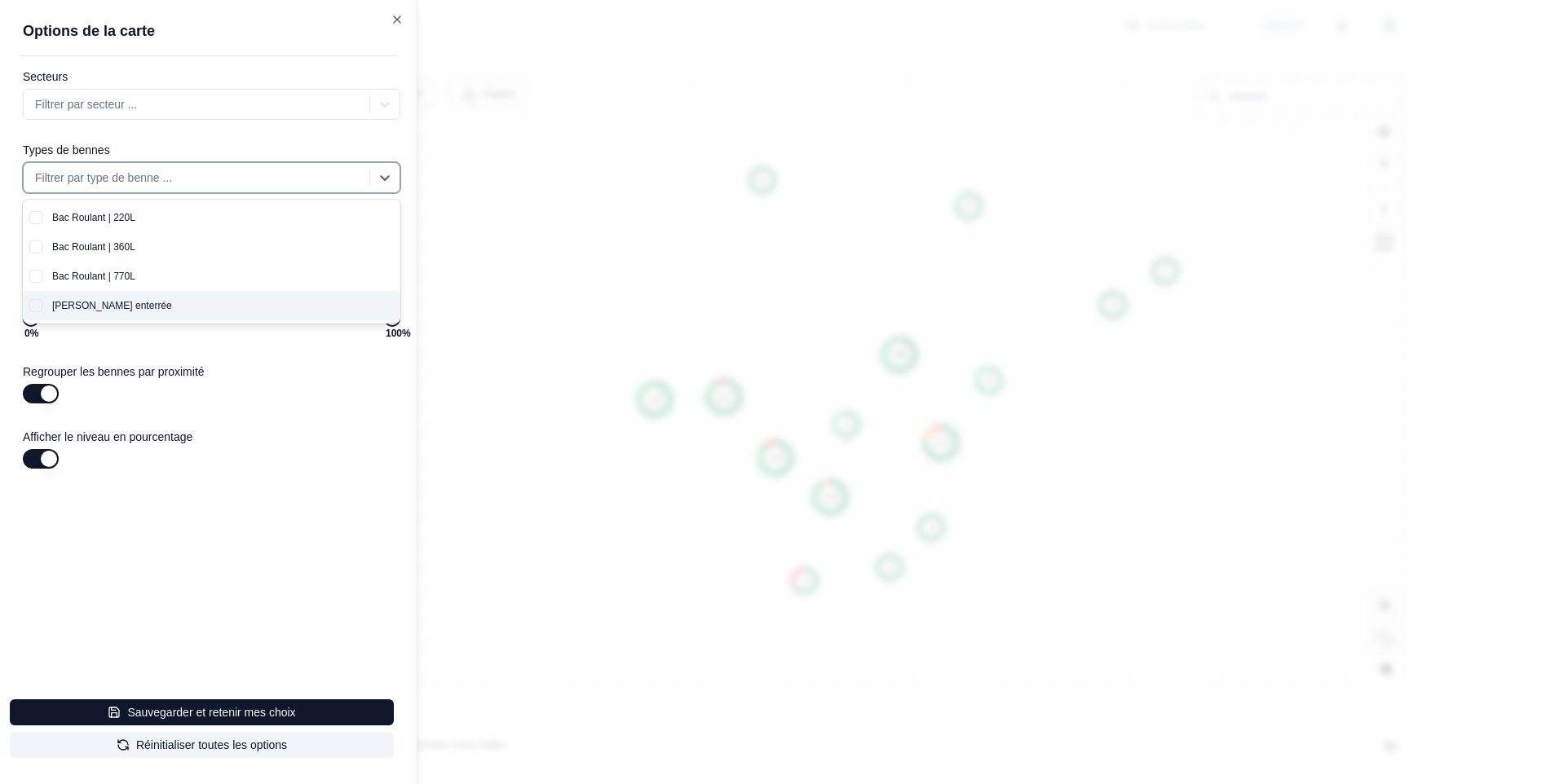
click at [35, 305] on button "button" at bounding box center [35, 306] width 13 height 13
click at [104, 276] on div "Bac Roulant | 770L" at bounding box center [222, 276] width 358 height 29
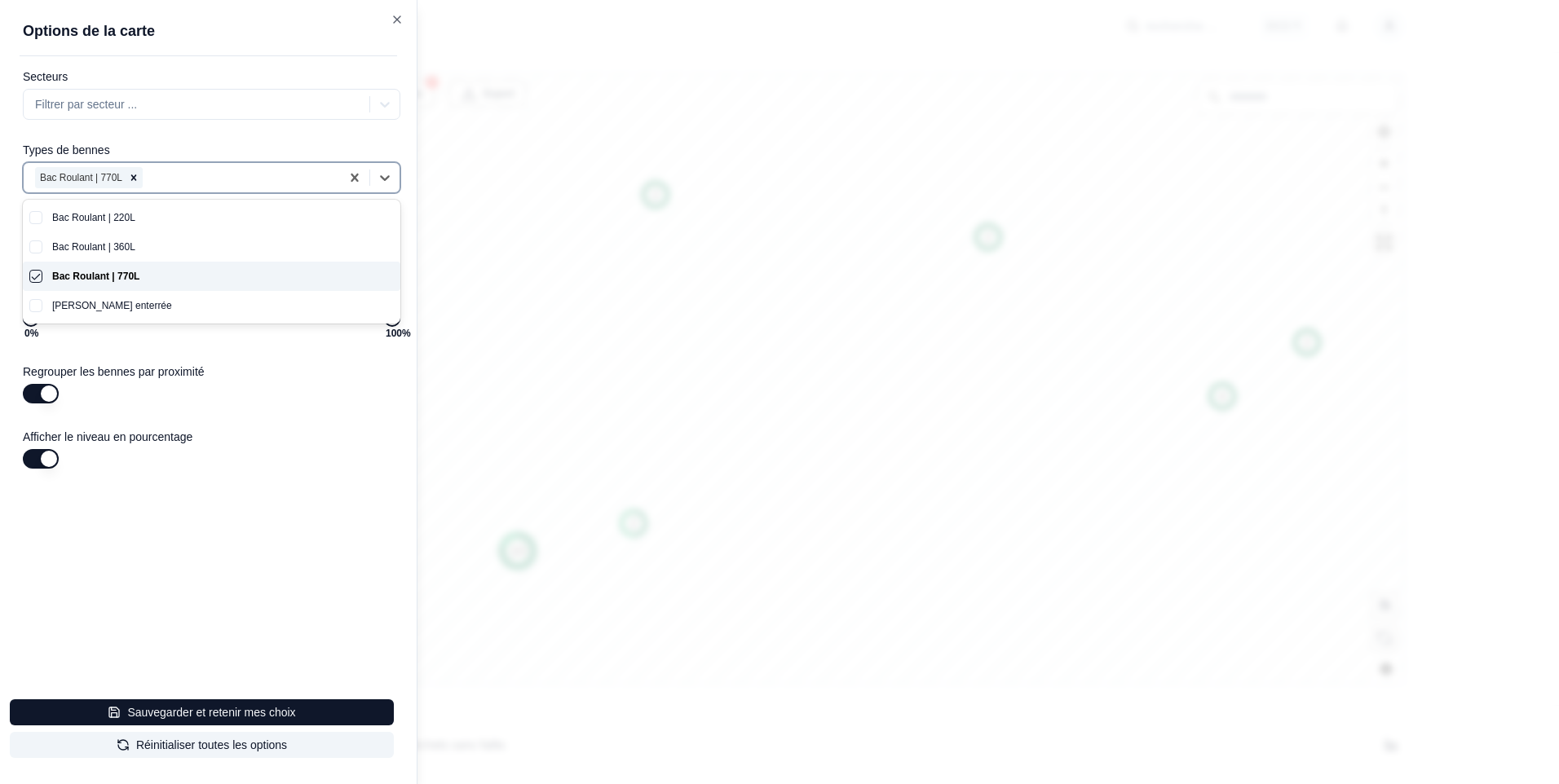
click at [40, 277] on button "button" at bounding box center [35, 276] width 13 height 13
click at [40, 301] on button "button" at bounding box center [35, 306] width 13 height 13
click at [82, 310] on div "[PERSON_NAME] enterrée" at bounding box center [222, 305] width 358 height 29
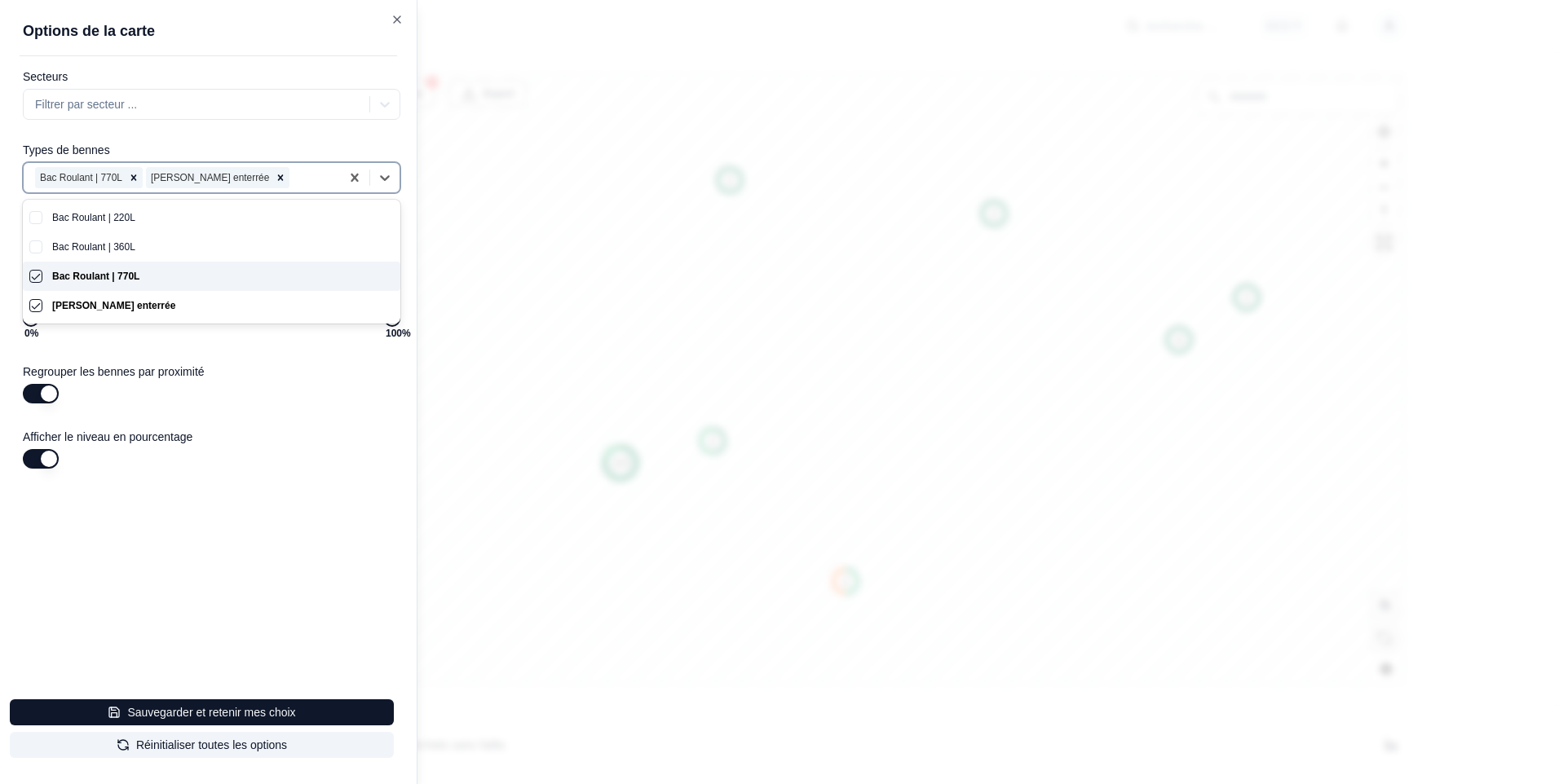
click at [95, 271] on div "Bac Roulant | 770L" at bounding box center [222, 276] width 358 height 29
